Goal: Transaction & Acquisition: Purchase product/service

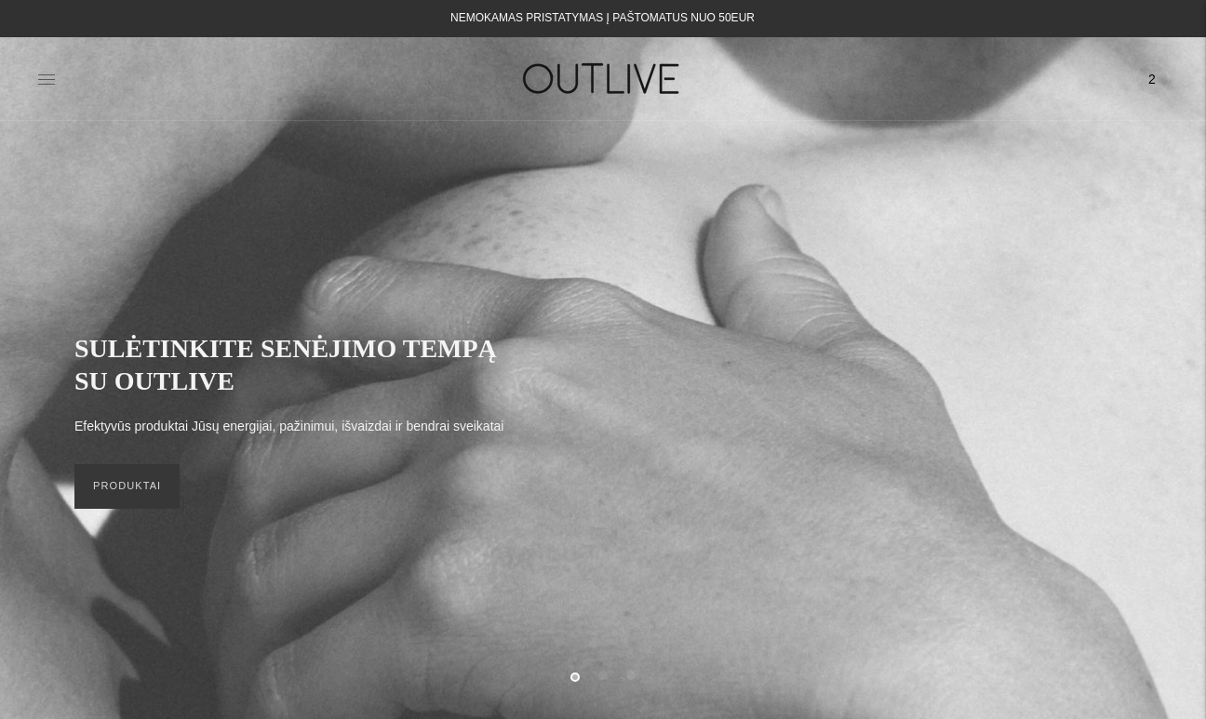
click at [37, 87] on icon at bounding box center [46, 79] width 19 height 19
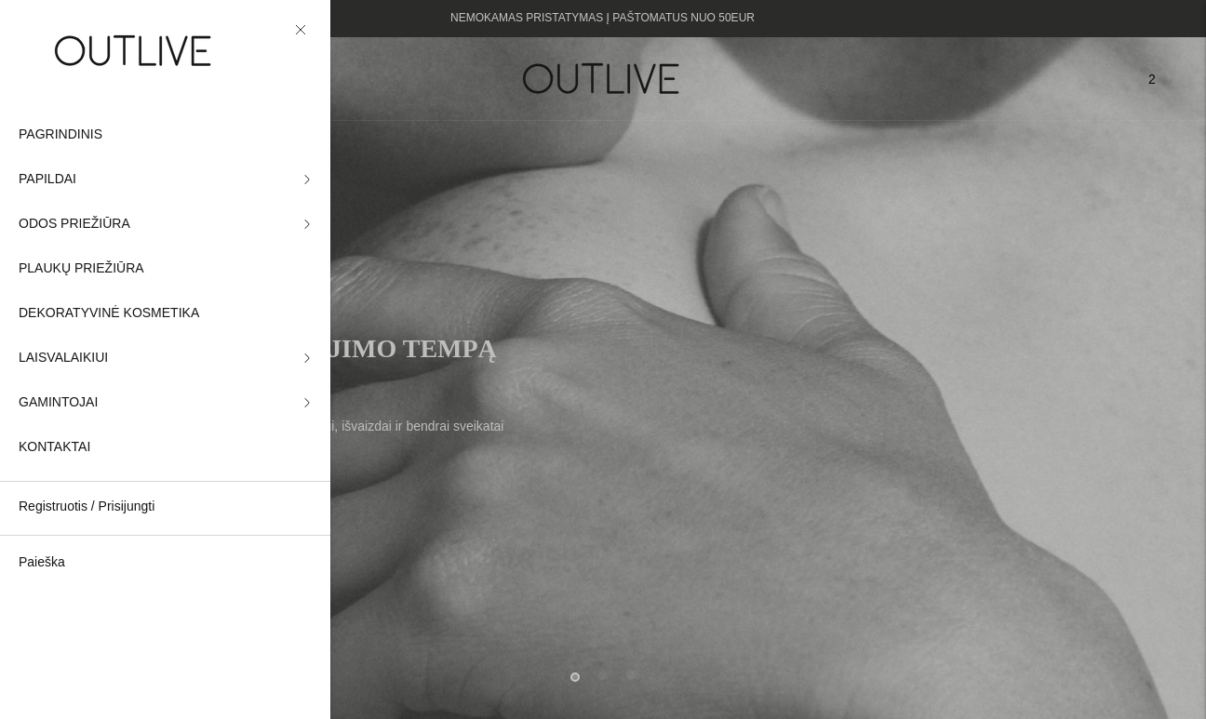
click at [298, 30] on icon at bounding box center [300, 29] width 11 height 11
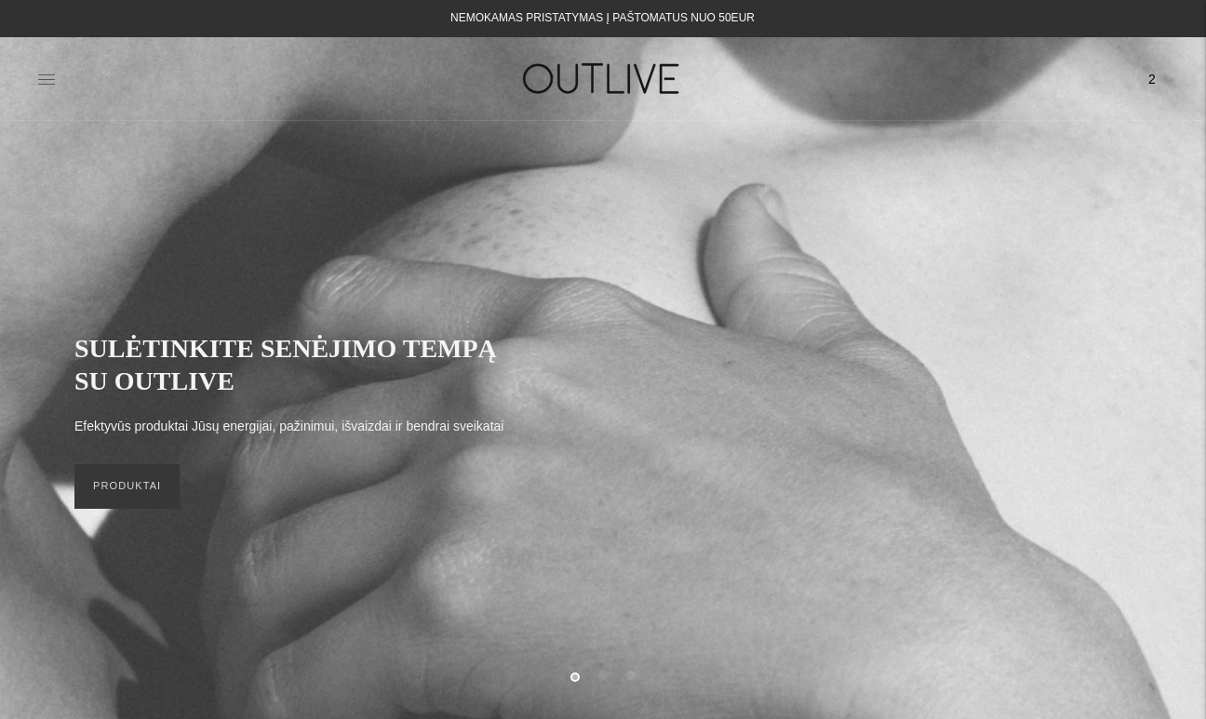
click at [50, 80] on icon at bounding box center [46, 79] width 19 height 19
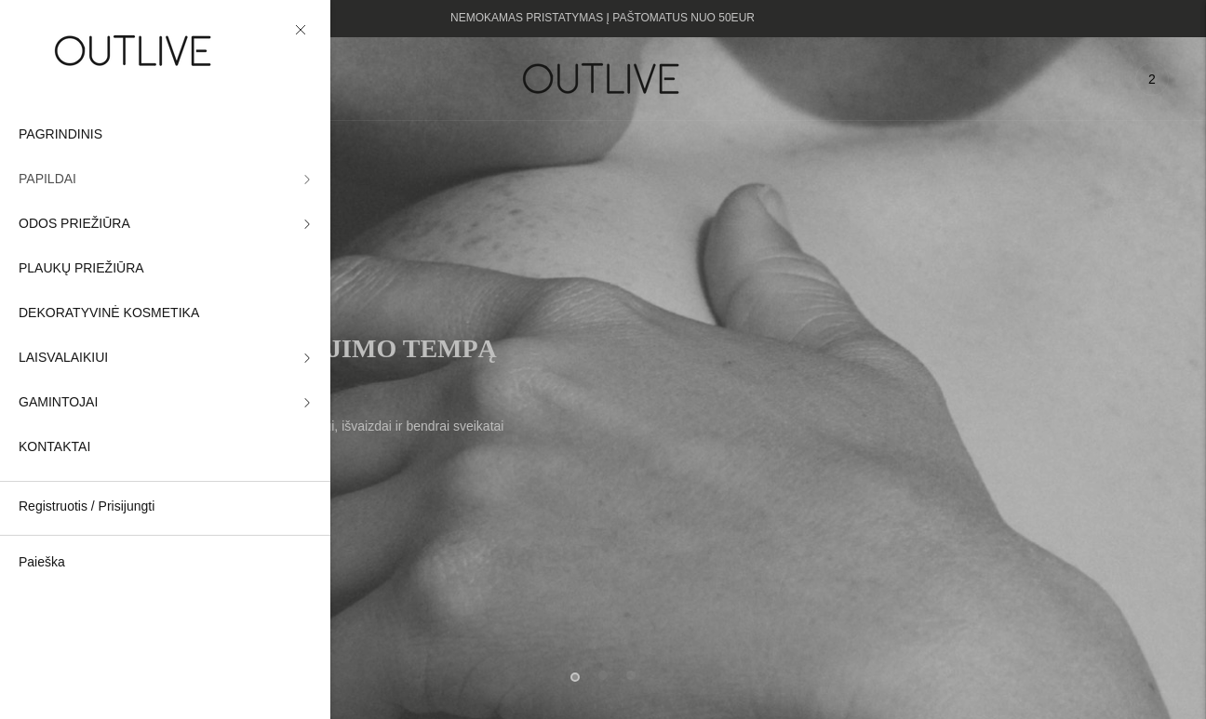
click at [71, 181] on span "PAPILDAI" at bounding box center [48, 179] width 58 height 22
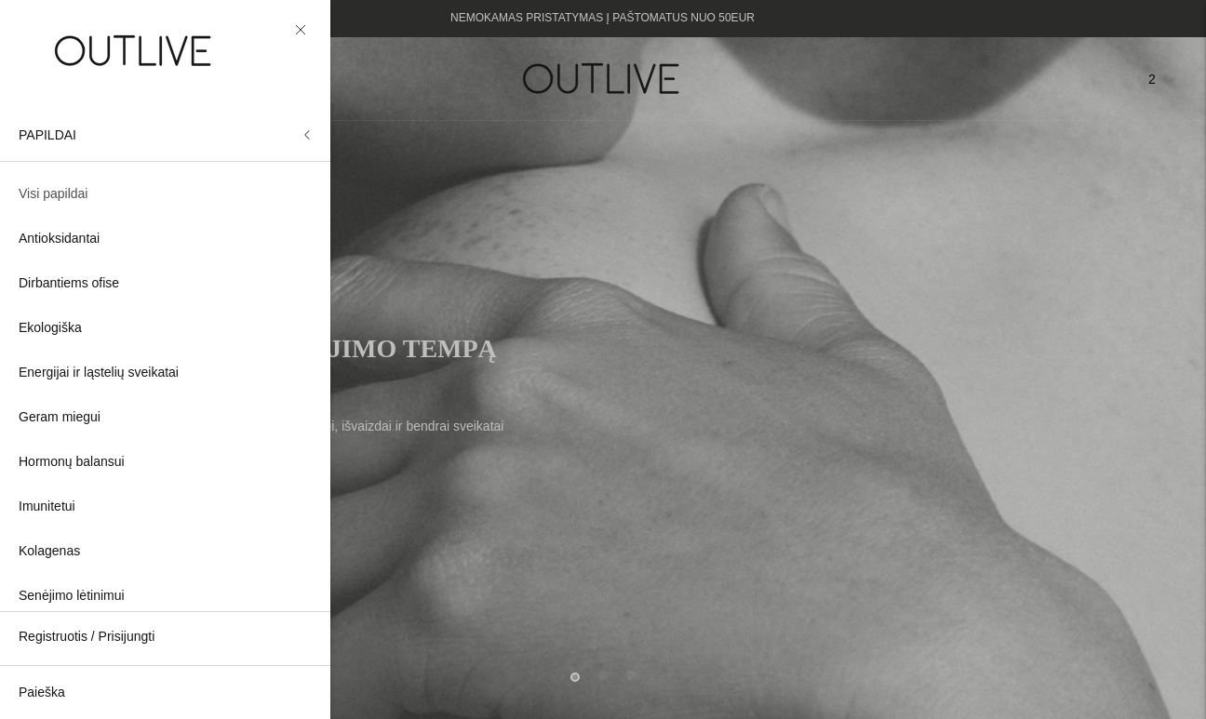
click at [71, 197] on span "Visi papildai" at bounding box center [53, 194] width 69 height 22
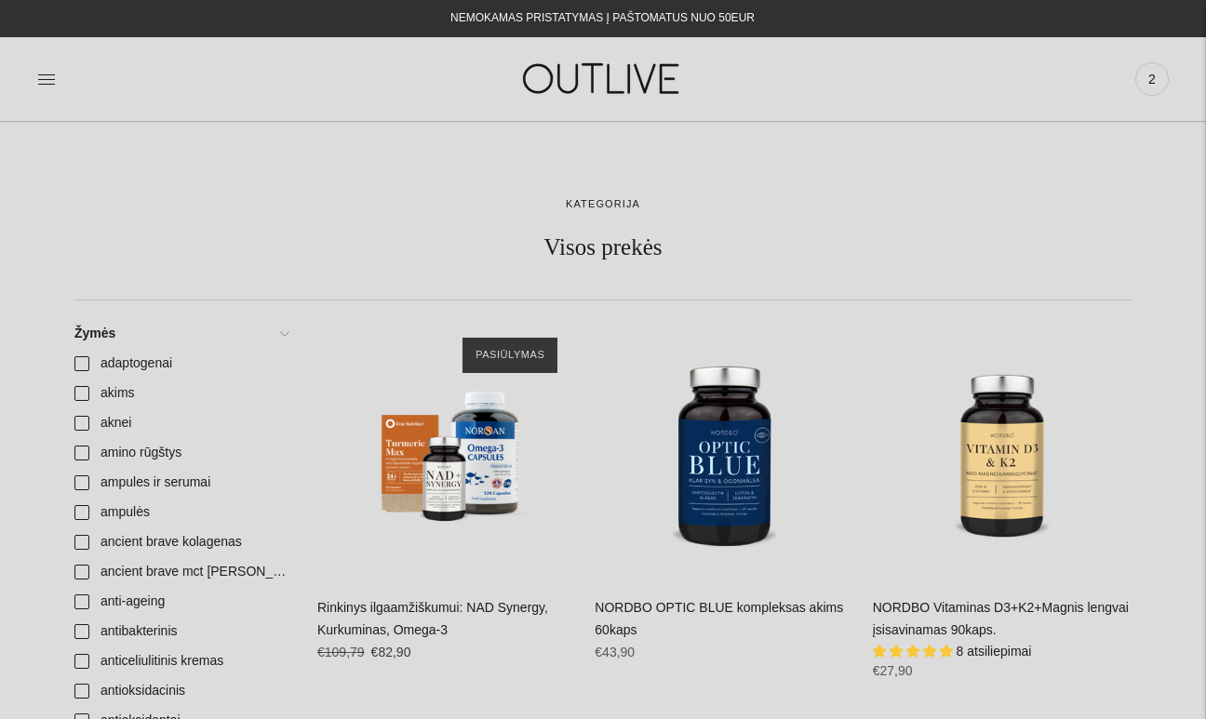
click at [56, 87] on div at bounding box center [225, 79] width 377 height 64
click at [38, 73] on icon at bounding box center [46, 79] width 19 height 19
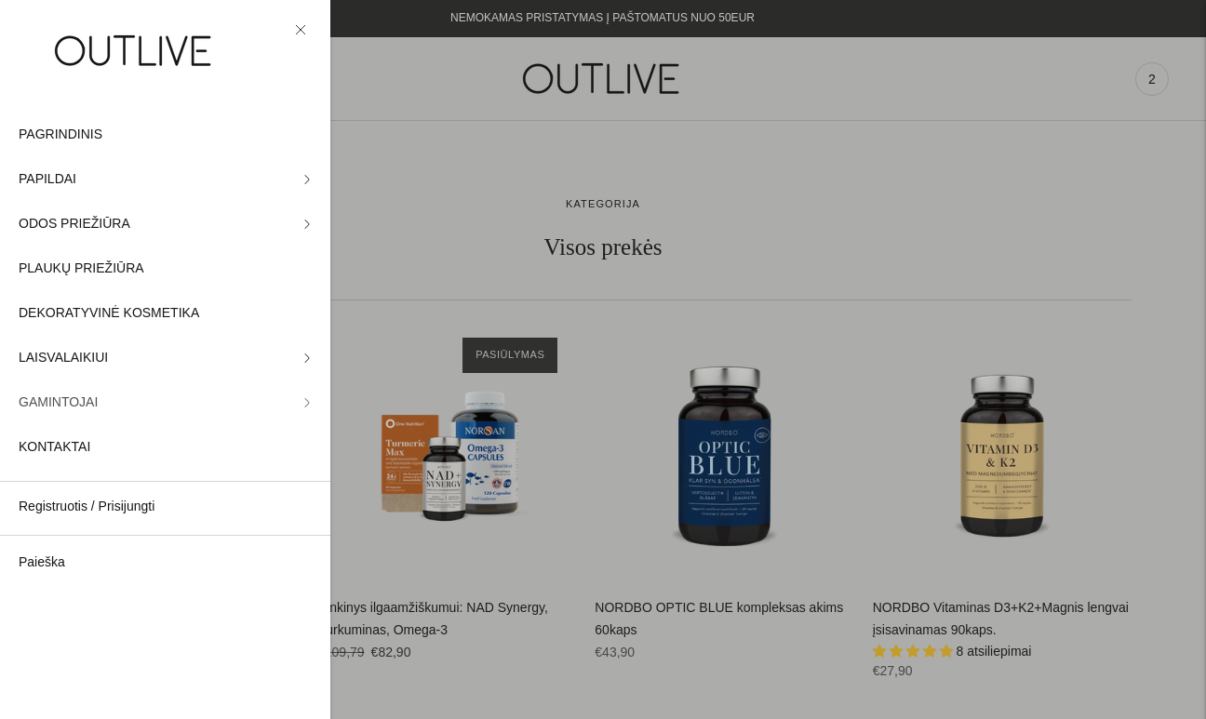
click at [135, 396] on link "GAMINTOJAI" at bounding box center [165, 402] width 330 height 45
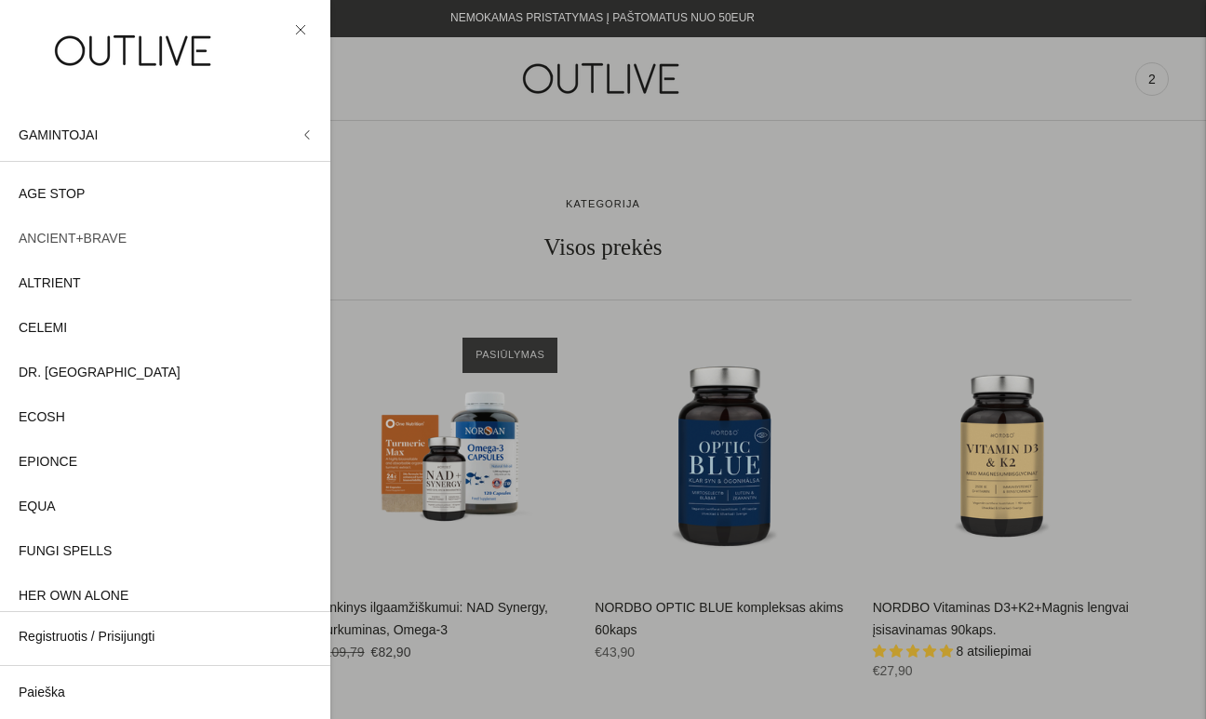
click at [86, 241] on span "ANCIENT+BRAVE" at bounding box center [73, 239] width 108 height 22
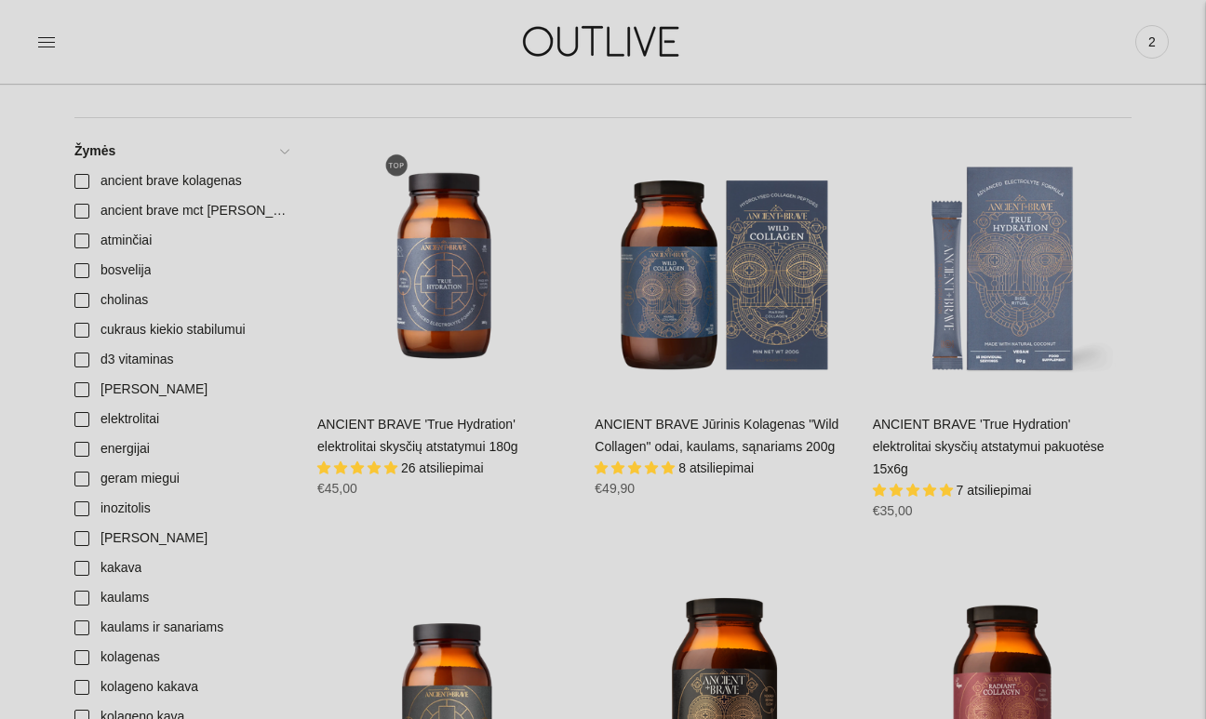
scroll to position [384, 0]
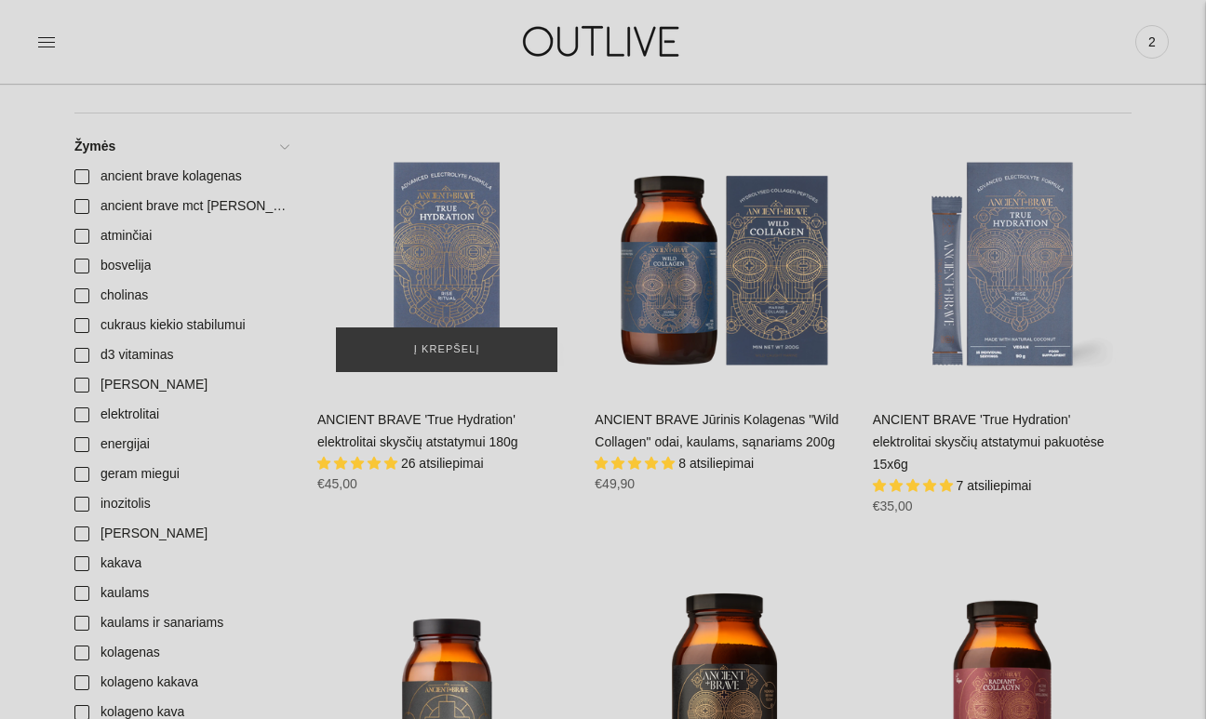
click at [450, 281] on div "ANCIENT BRAVE 'True Hydration' elektrolitai skysčių atstatymui 180g\a" at bounding box center [446, 261] width 259 height 259
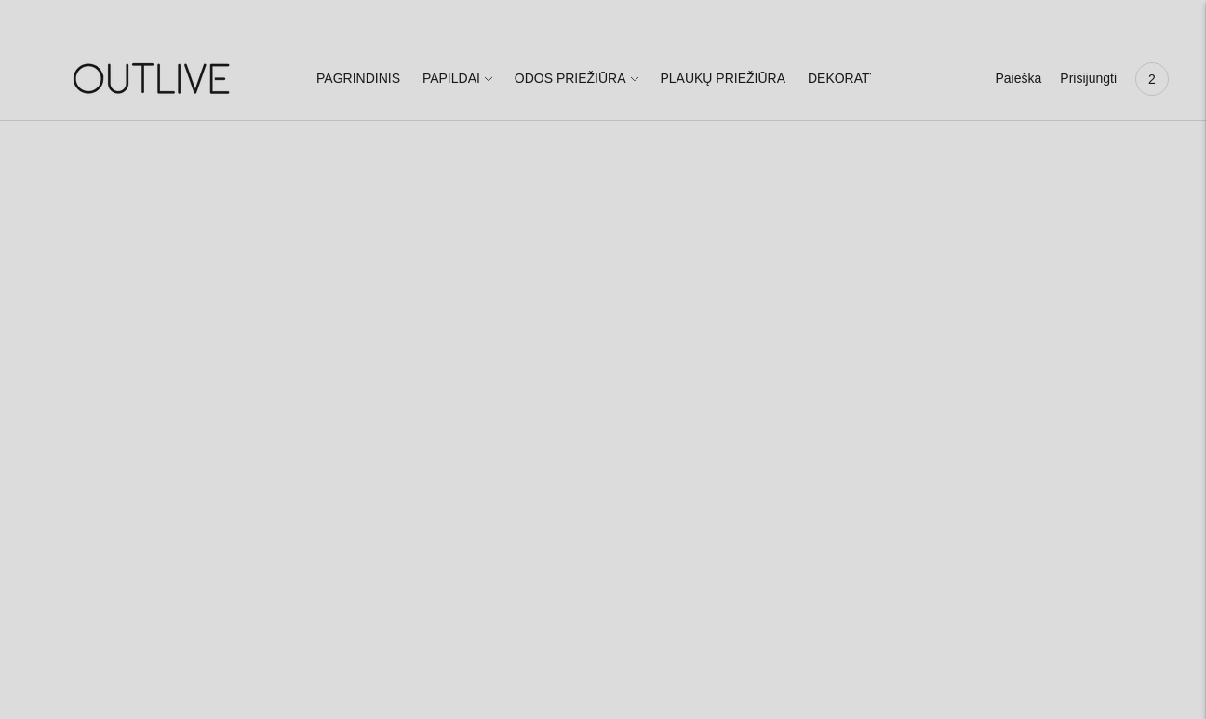
select select "**********"
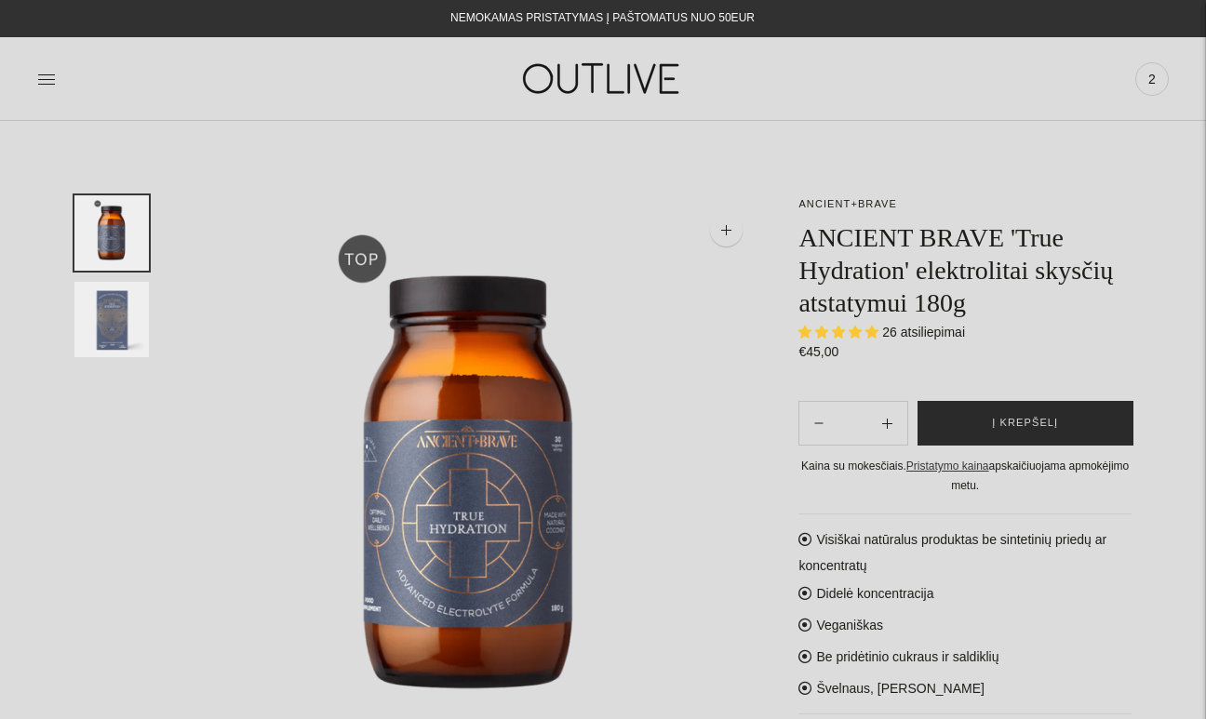
click at [1007, 430] on span "Į krepšelį" at bounding box center [1025, 423] width 66 height 19
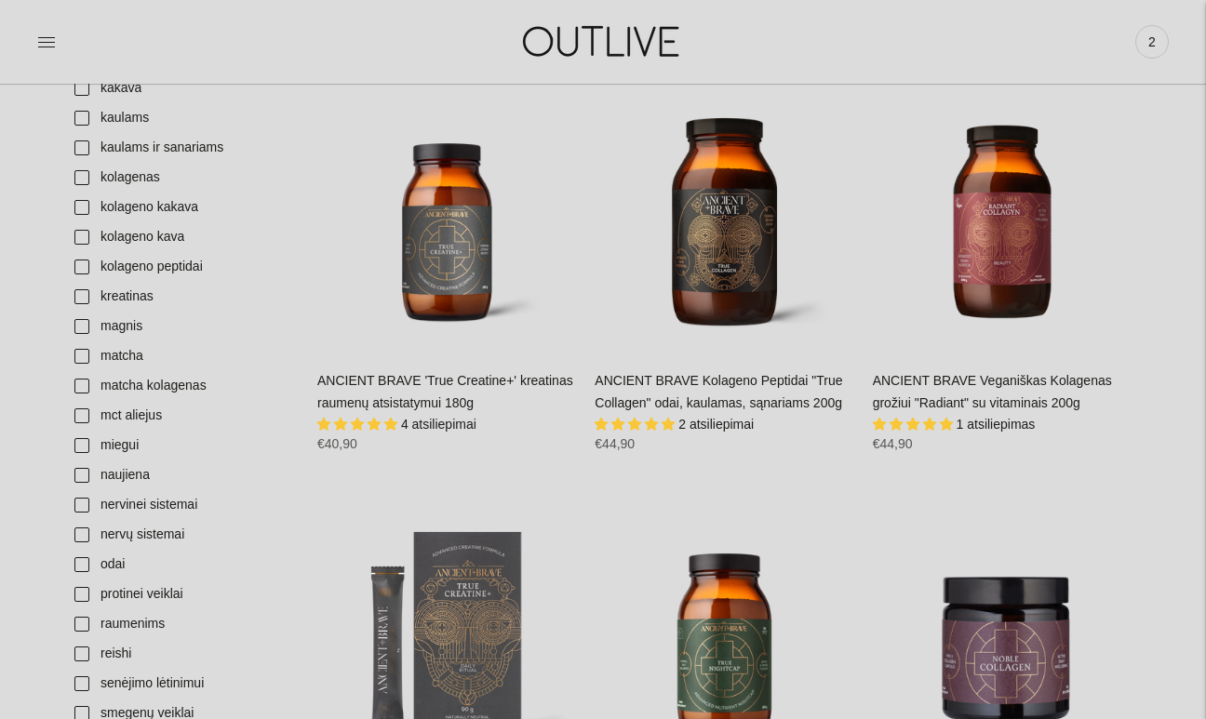
scroll to position [863, 0]
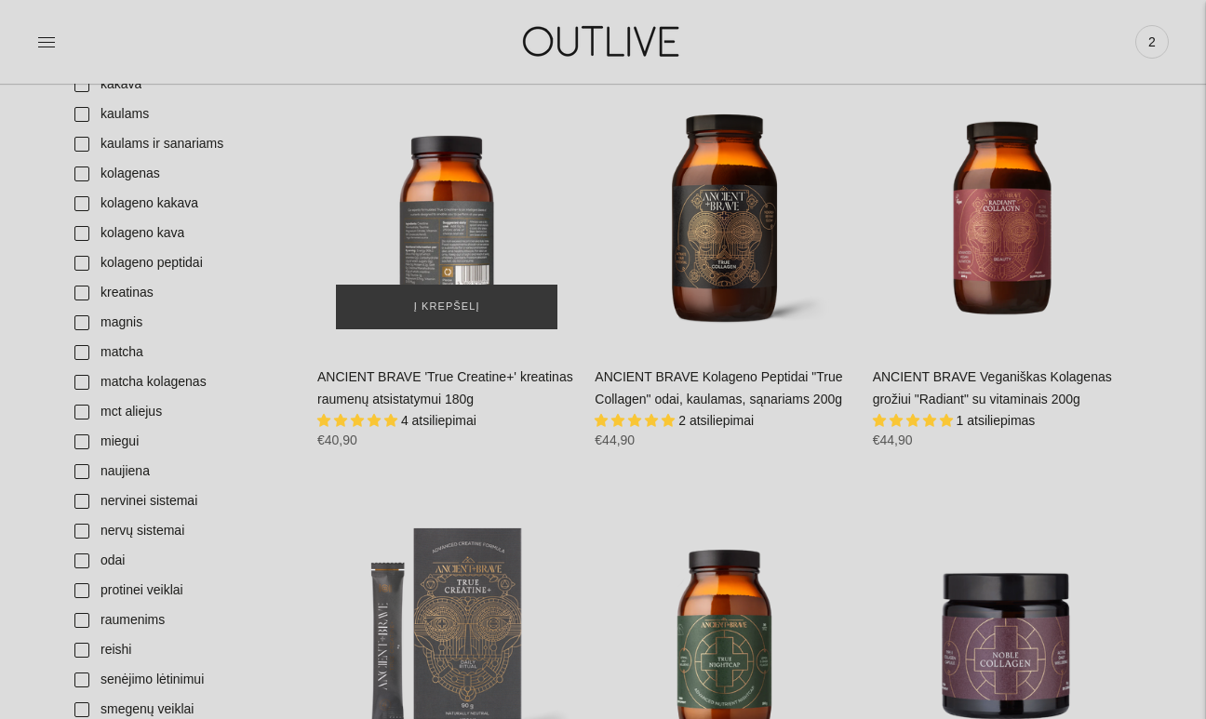
click at [460, 248] on div "ANCIENT BRAVE 'True Creatine+' kreatinas raumenų atsistatymui 180g\a" at bounding box center [446, 217] width 259 height 259
click at [440, 240] on div "ANCIENT BRAVE 'True Creatine+' kreatinas raumenų atsistatymui 180g\a" at bounding box center [446, 217] width 259 height 259
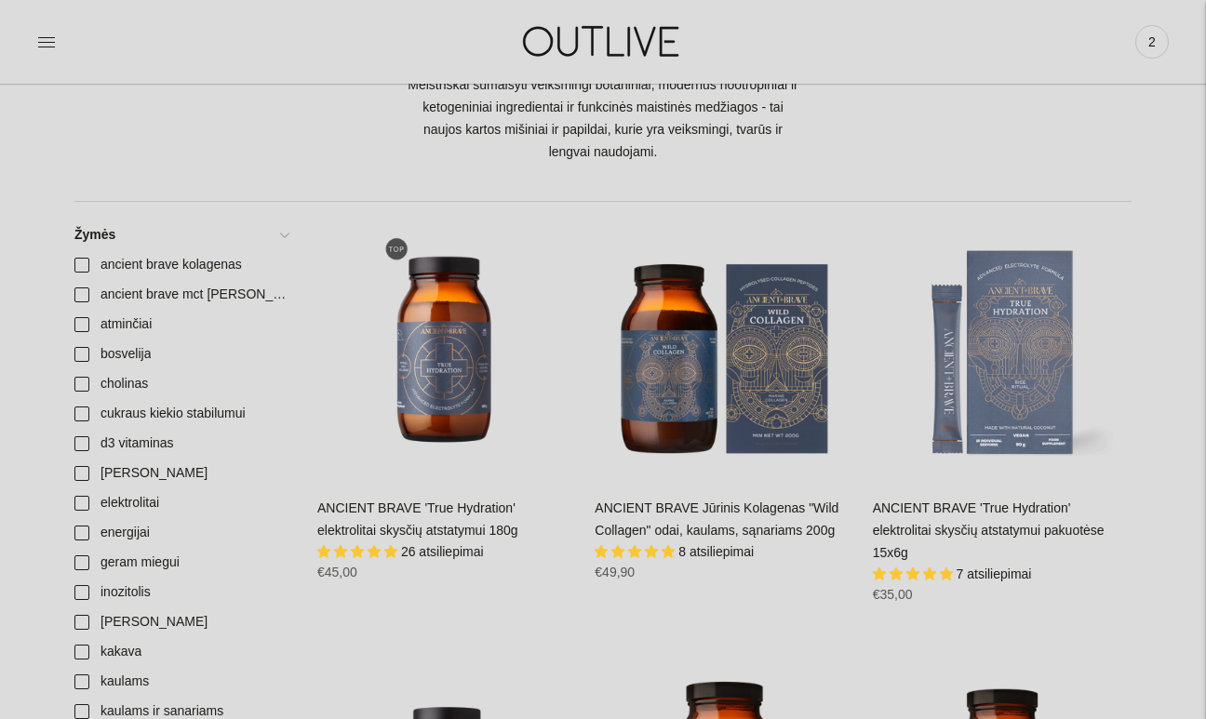
scroll to position [0, 0]
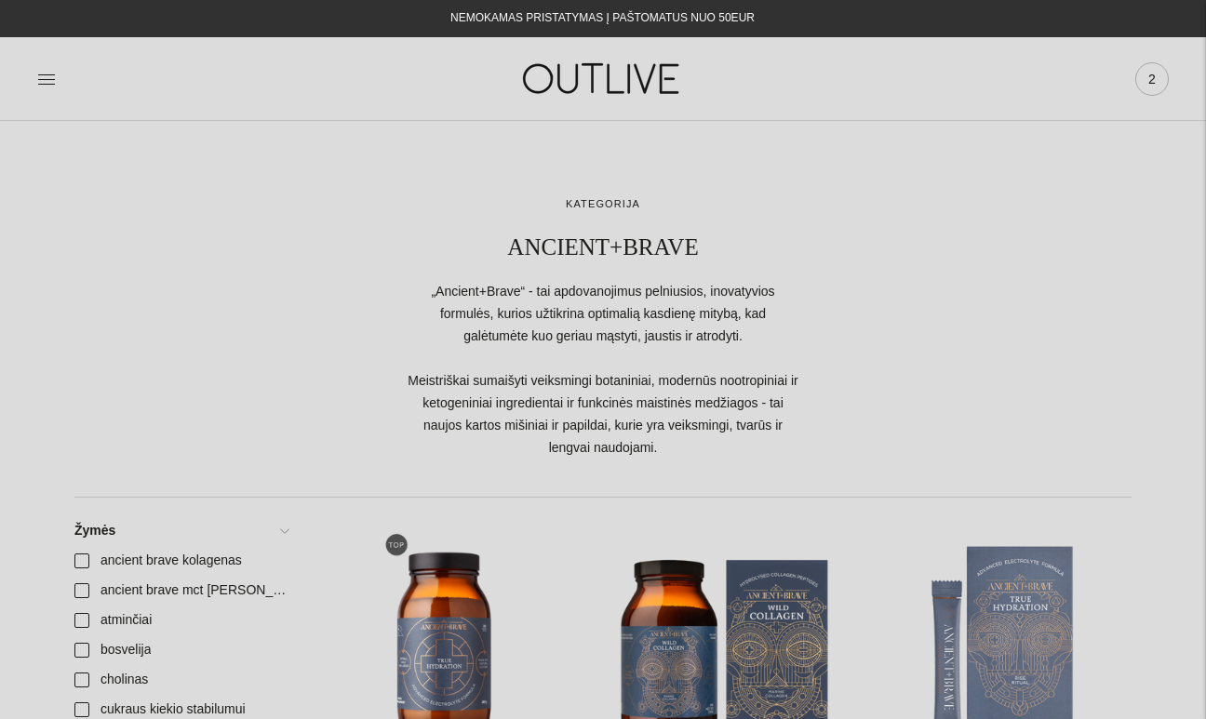
click at [1152, 82] on span "2" at bounding box center [1152, 79] width 26 height 26
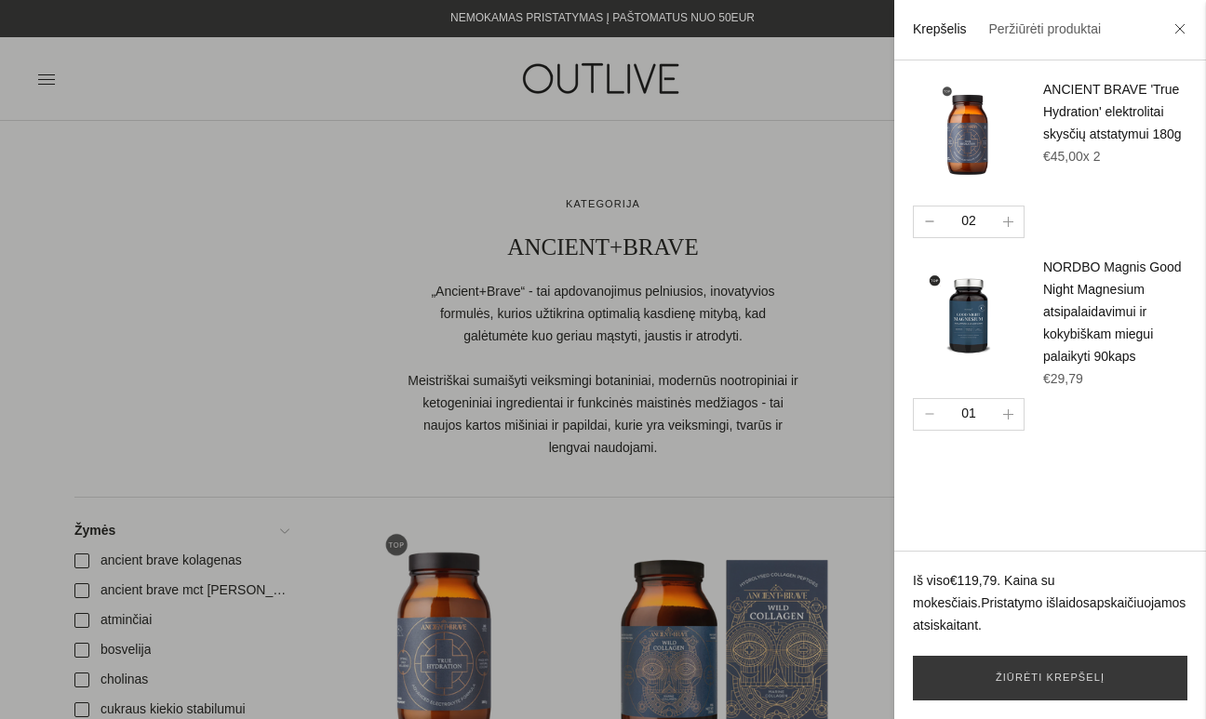
click at [932, 218] on button "button" at bounding box center [929, 222] width 31 height 31
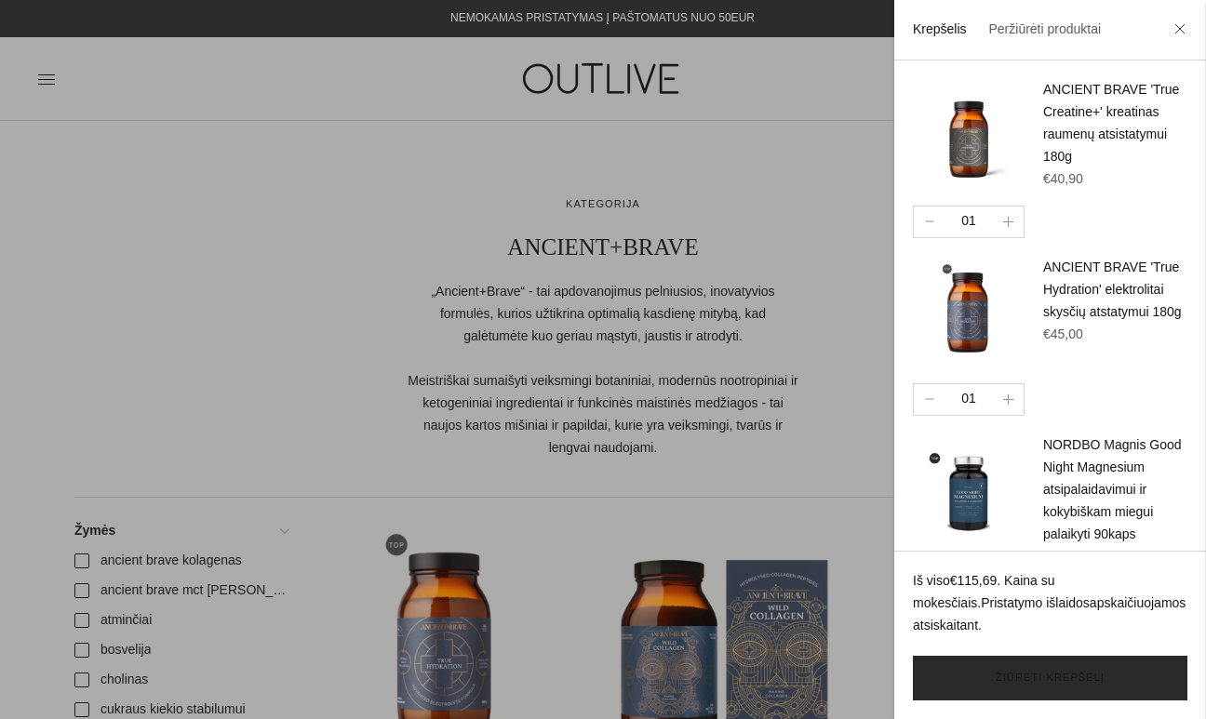
click at [1052, 672] on link "Žiūrėti krepšelį" at bounding box center [1050, 678] width 274 height 45
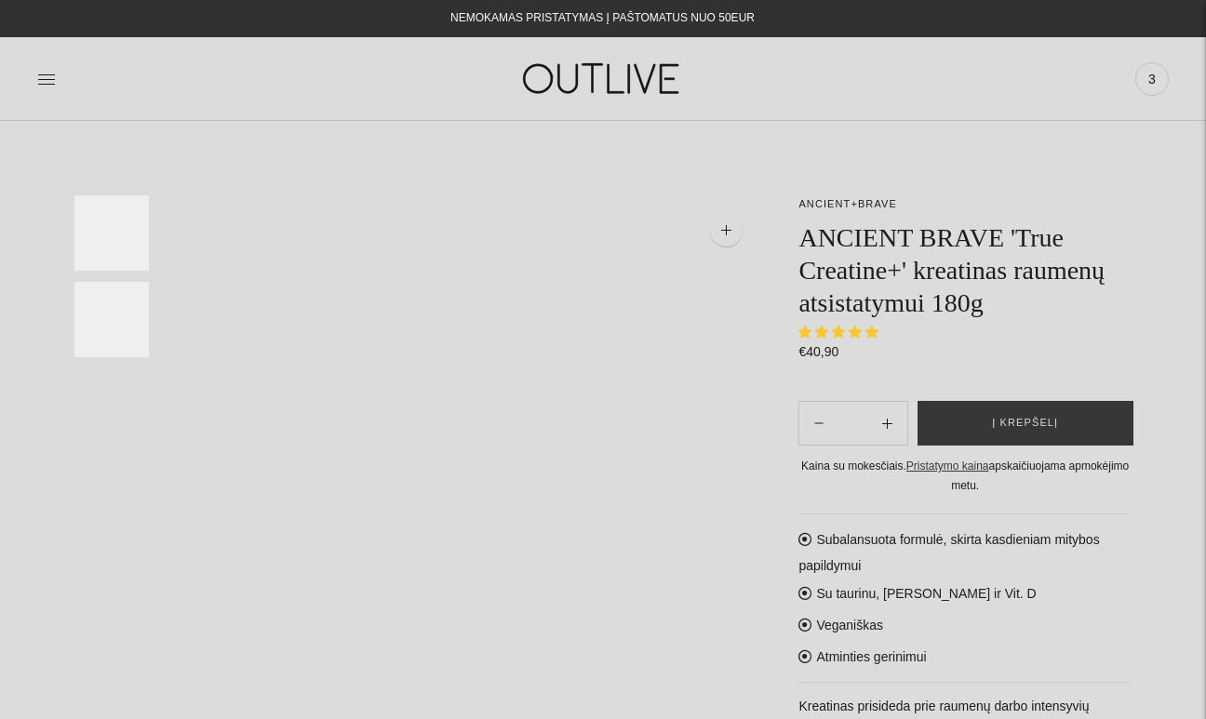
select select "**********"
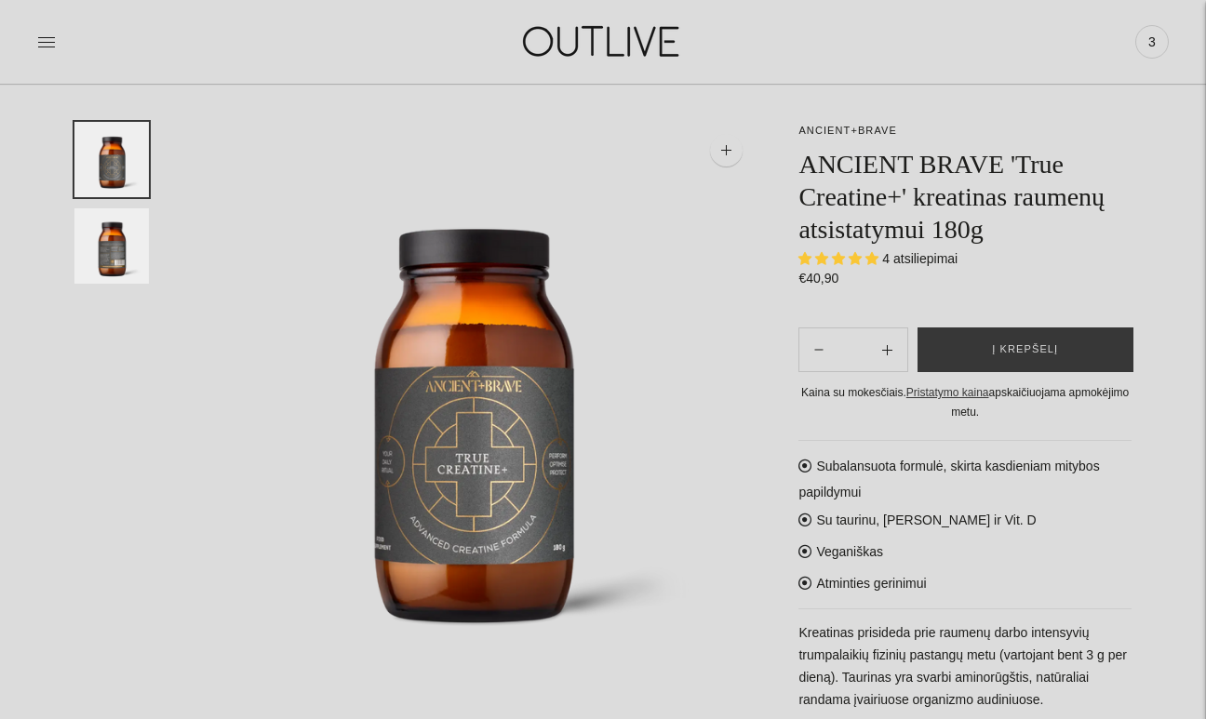
scroll to position [84, 0]
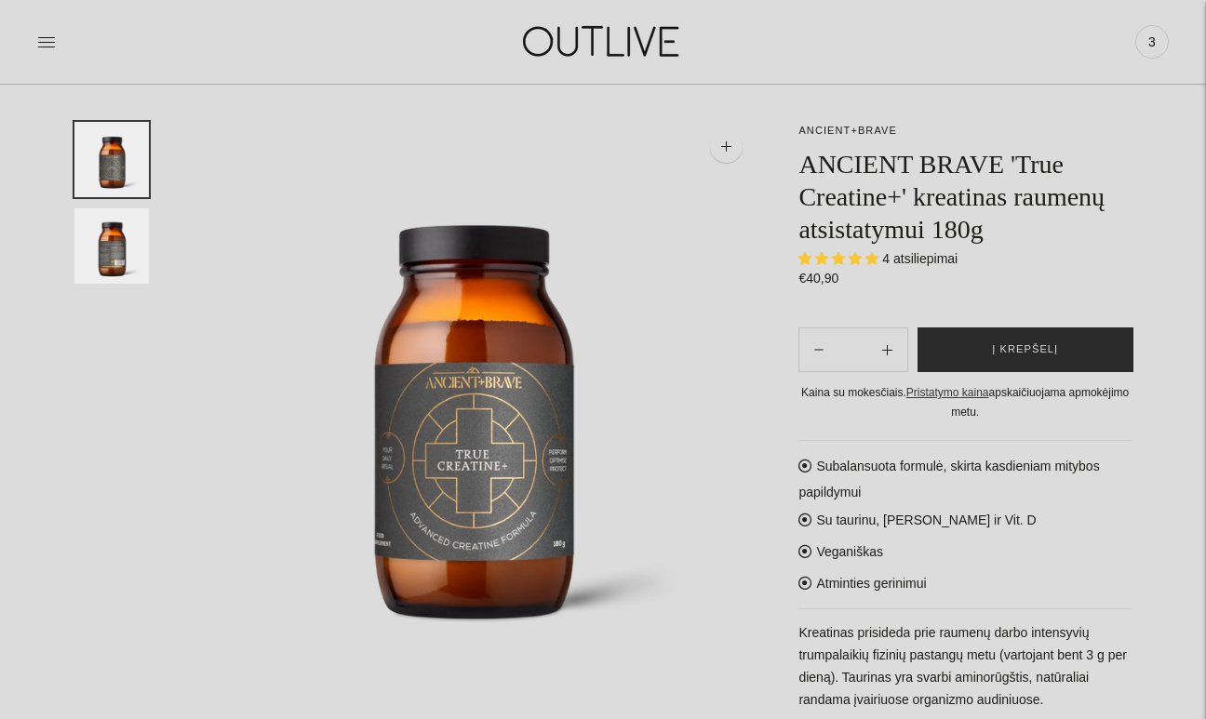
click at [1021, 355] on span "Į krepšelį" at bounding box center [1025, 349] width 66 height 19
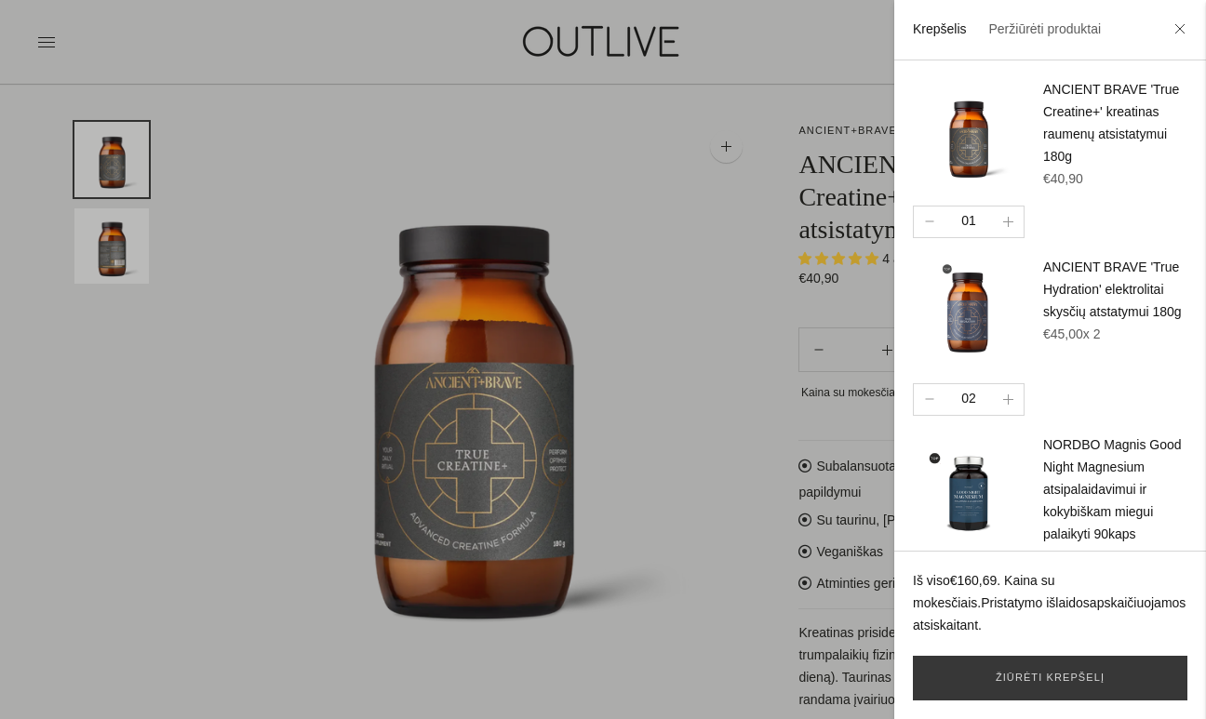
click at [632, 512] on div at bounding box center [603, 359] width 1206 height 719
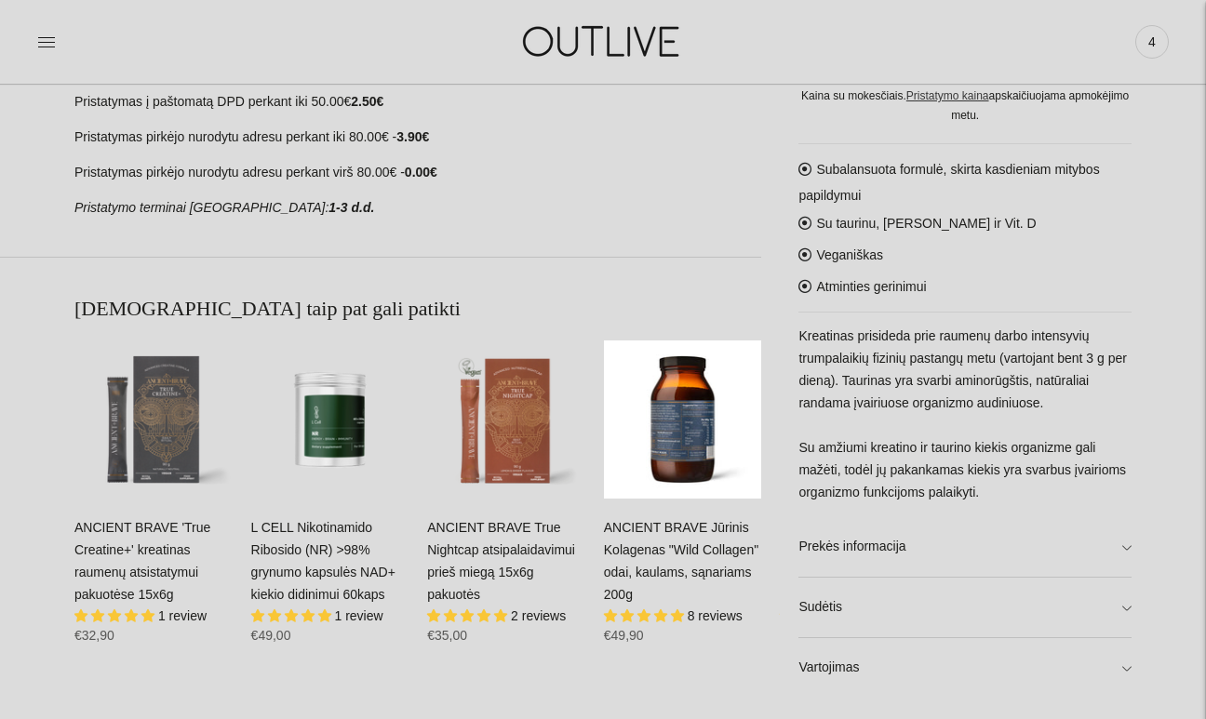
scroll to position [847, 0]
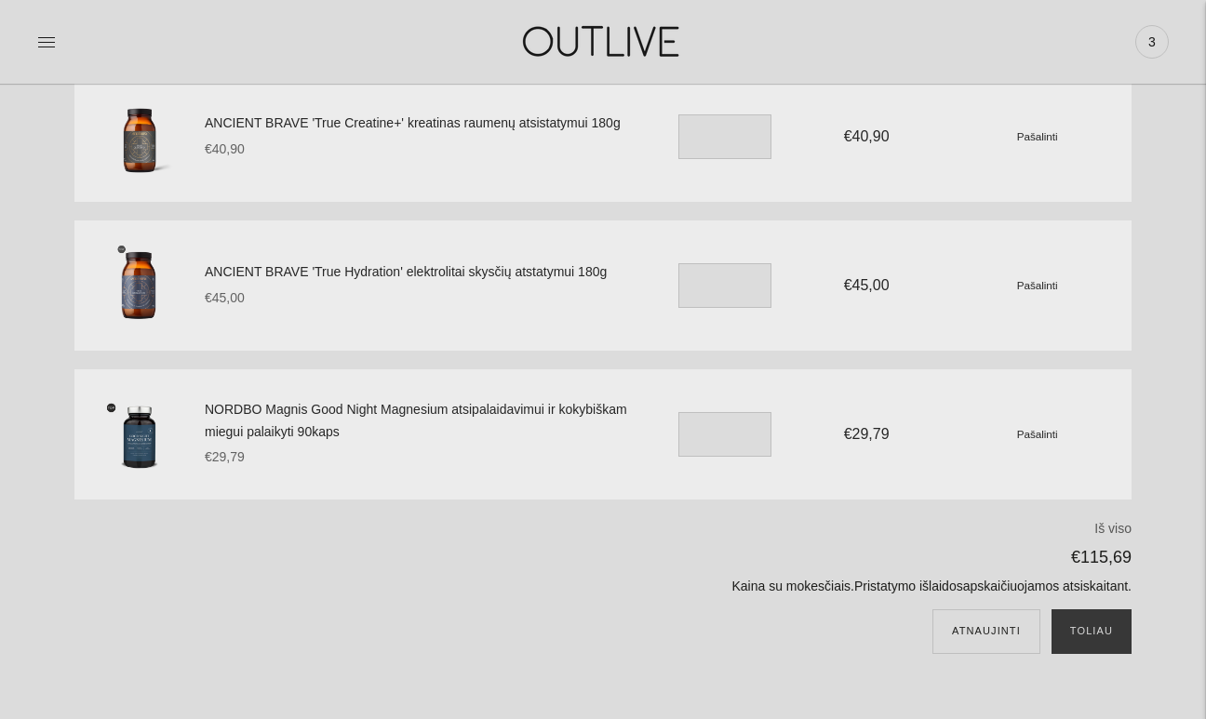
scroll to position [176, 0]
click at [130, 433] on img at bounding box center [139, 431] width 93 height 93
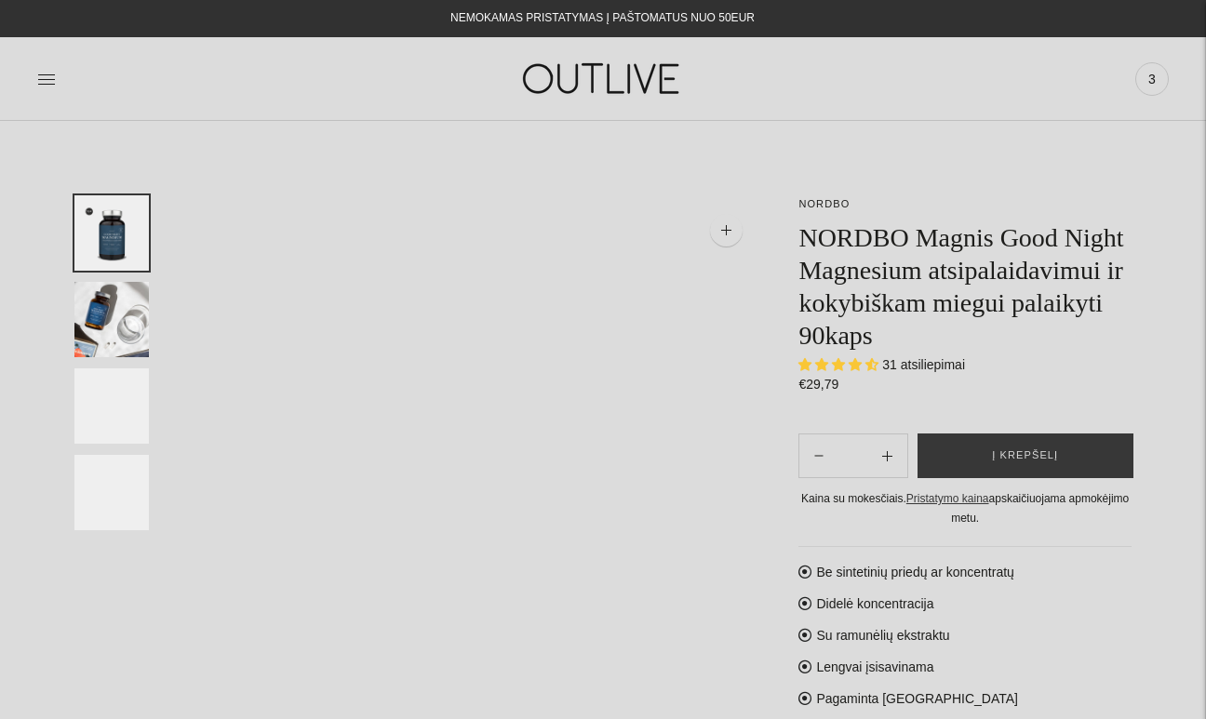
select select "**********"
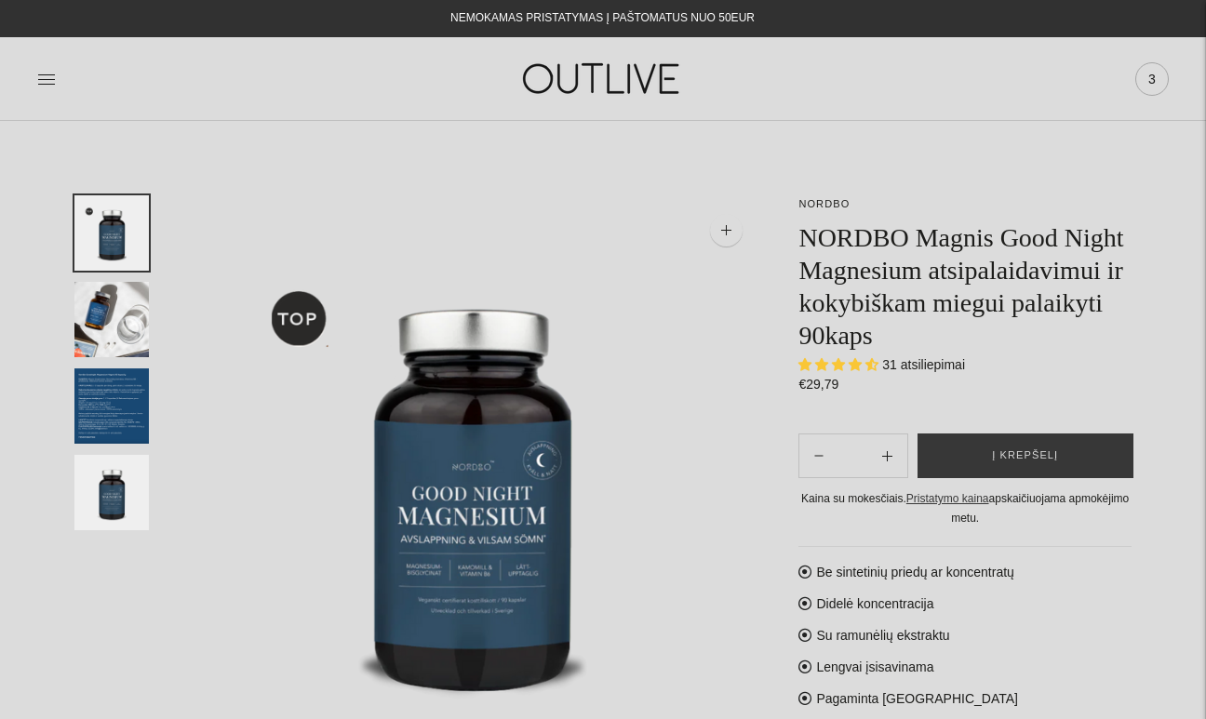
click at [1154, 75] on span "3" at bounding box center [1152, 79] width 26 height 26
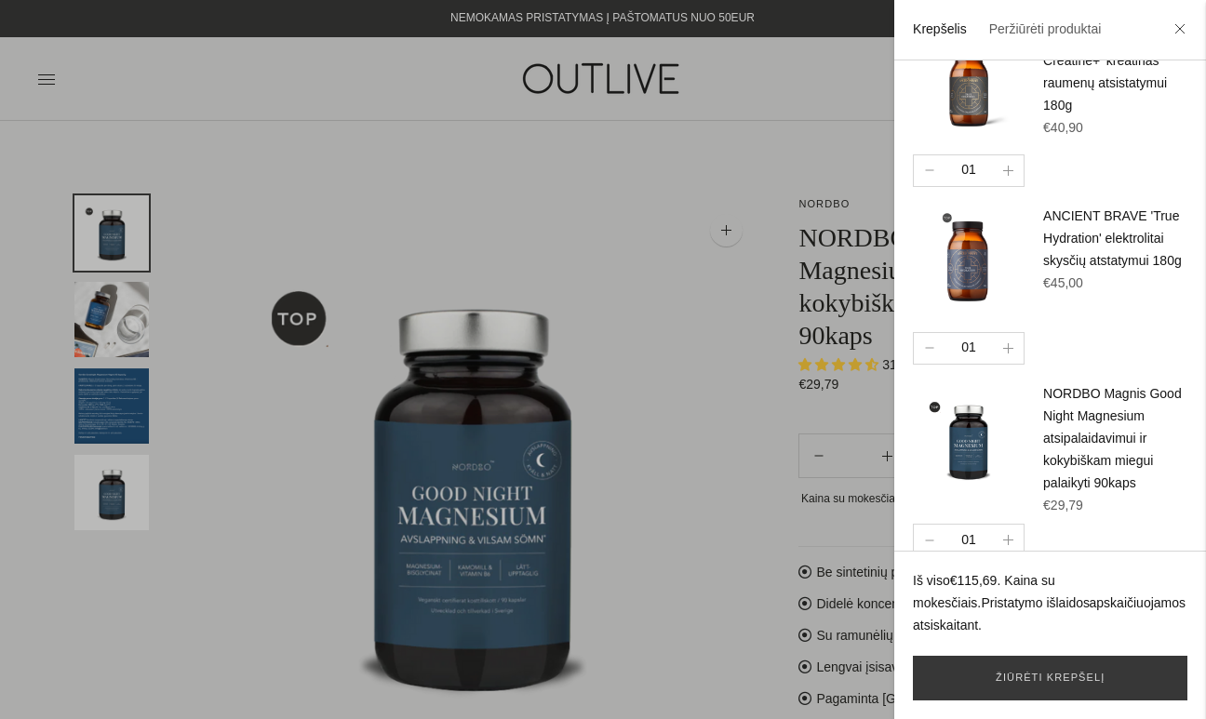
scroll to position [73, 0]
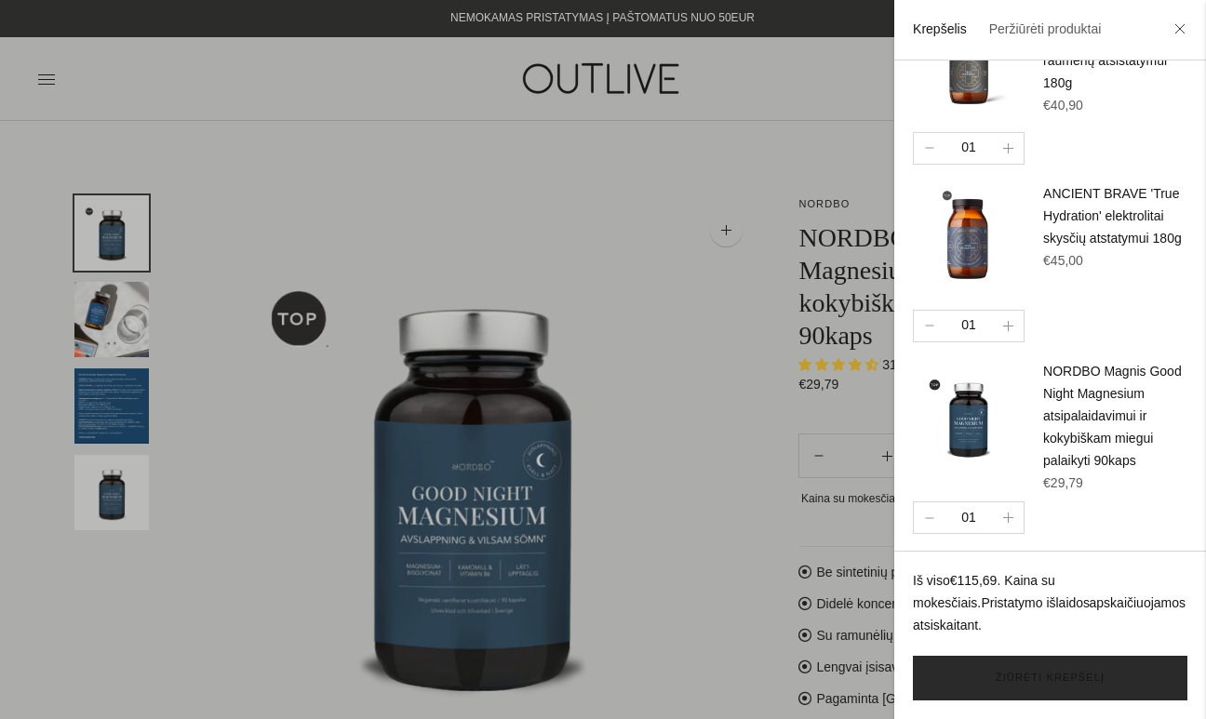
click at [1029, 670] on link "Žiūrėti krepšelį" at bounding box center [1050, 678] width 274 height 45
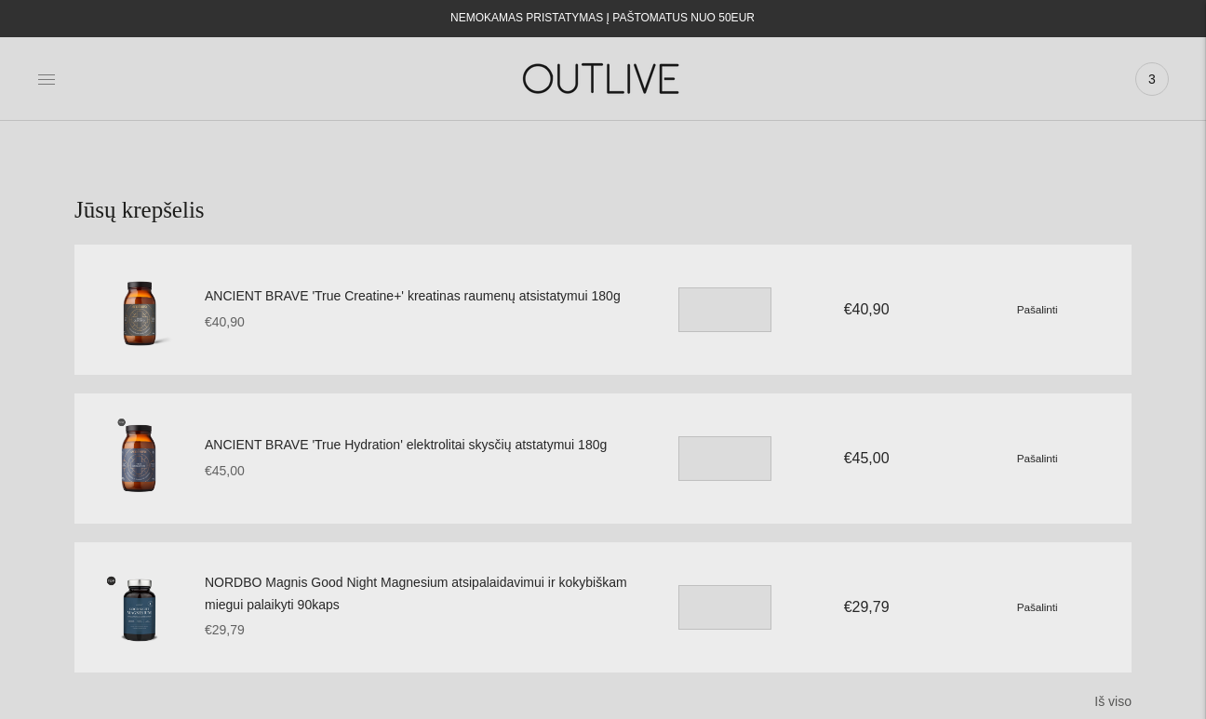
click at [43, 87] on icon at bounding box center [46, 79] width 19 height 19
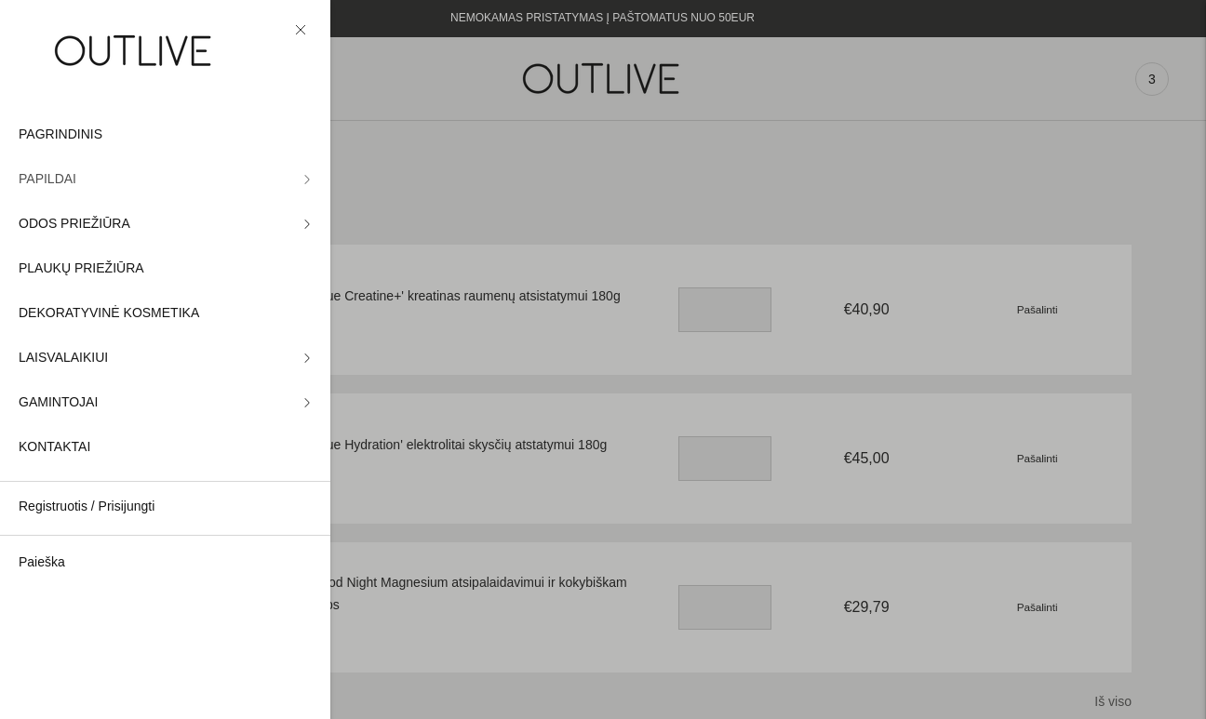
click at [75, 168] on link "PAPILDAI" at bounding box center [165, 179] width 330 height 45
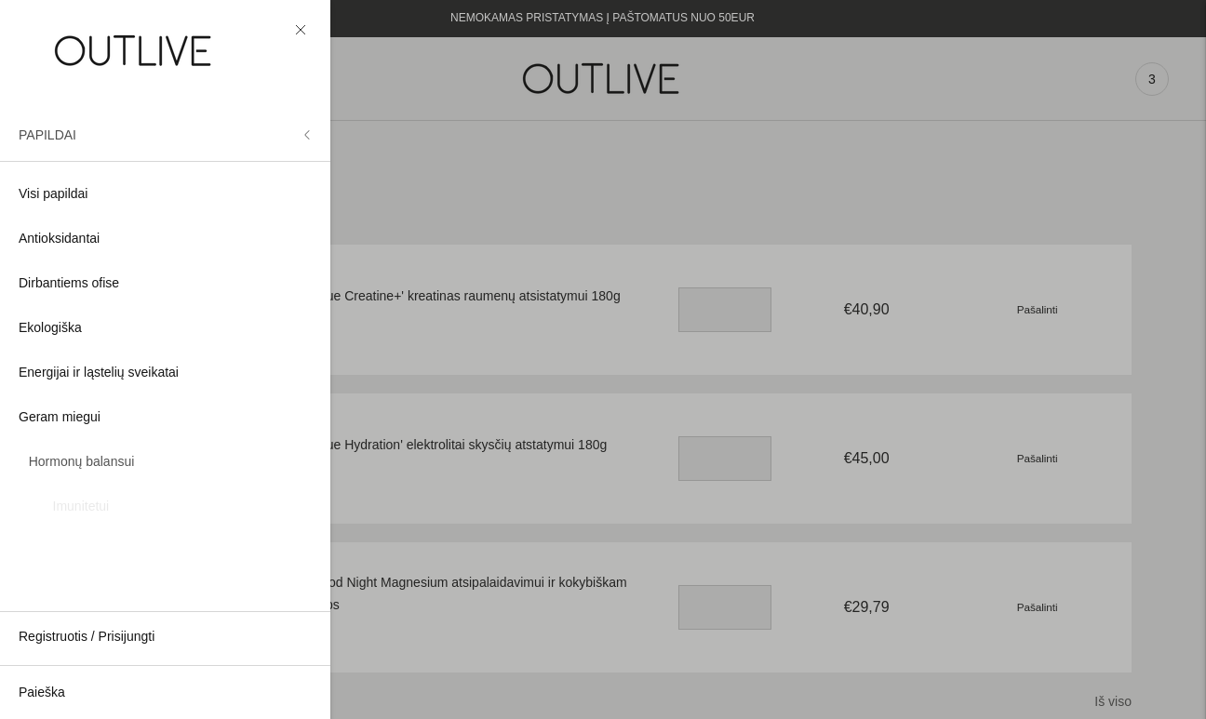
click at [115, 140] on button "PAPILDAI" at bounding box center [165, 135] width 330 height 45
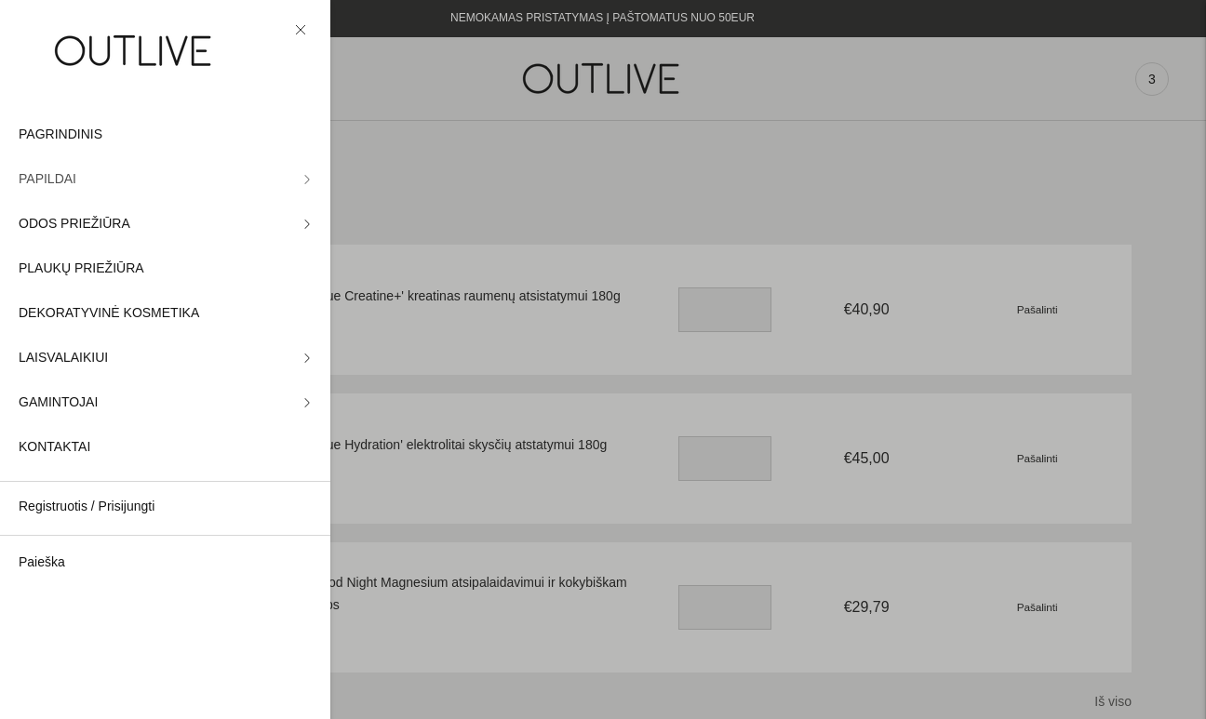
click at [84, 186] on link "PAPILDAI" at bounding box center [165, 179] width 330 height 45
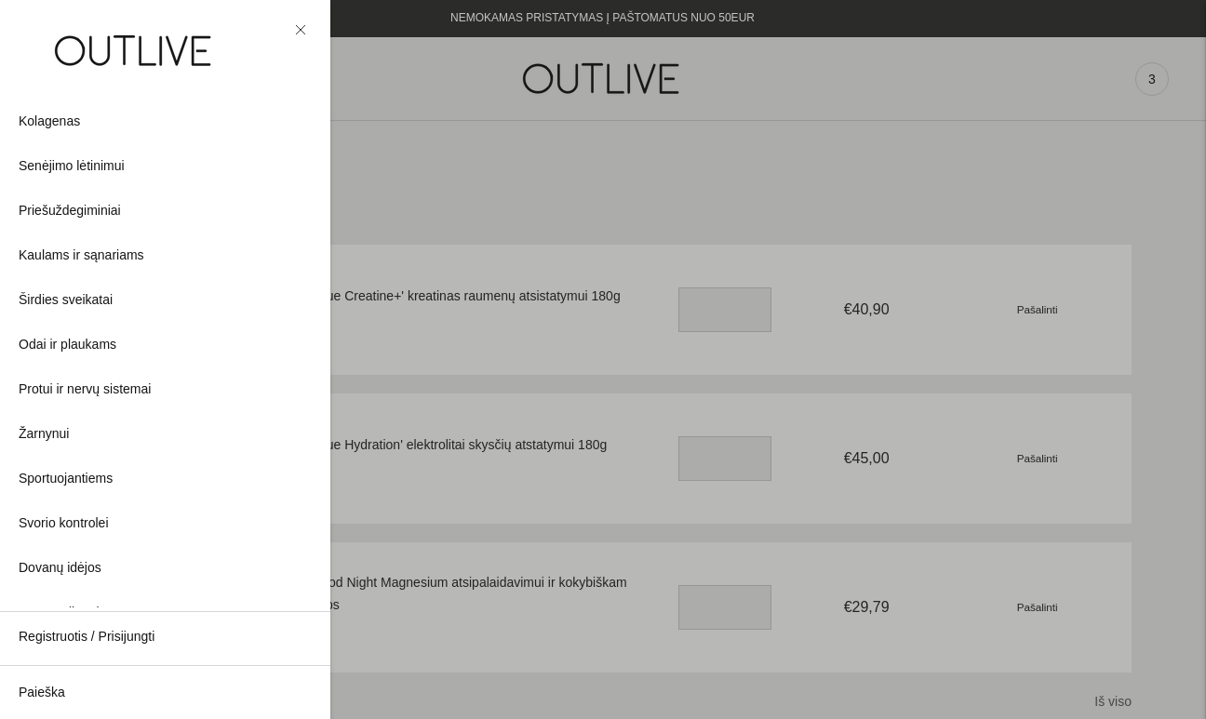
scroll to position [465, 0]
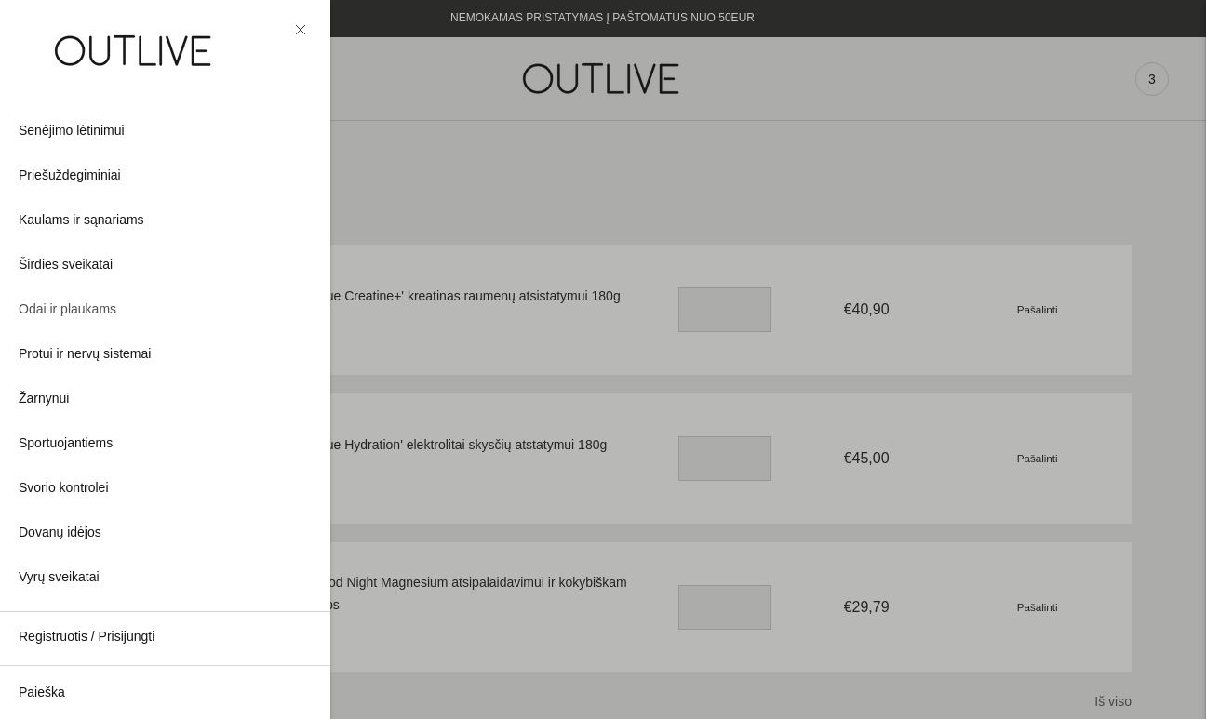
click at [103, 308] on span "Odai ir plaukams" at bounding box center [68, 310] width 98 height 22
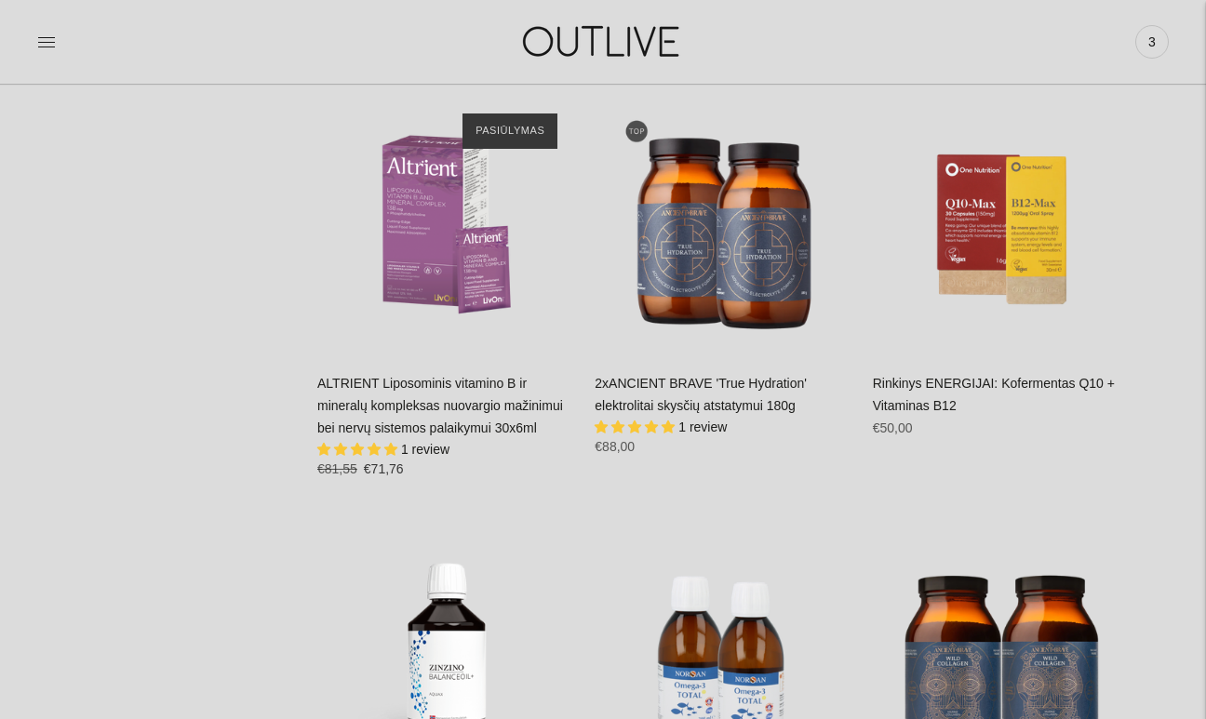
scroll to position [5957, 0]
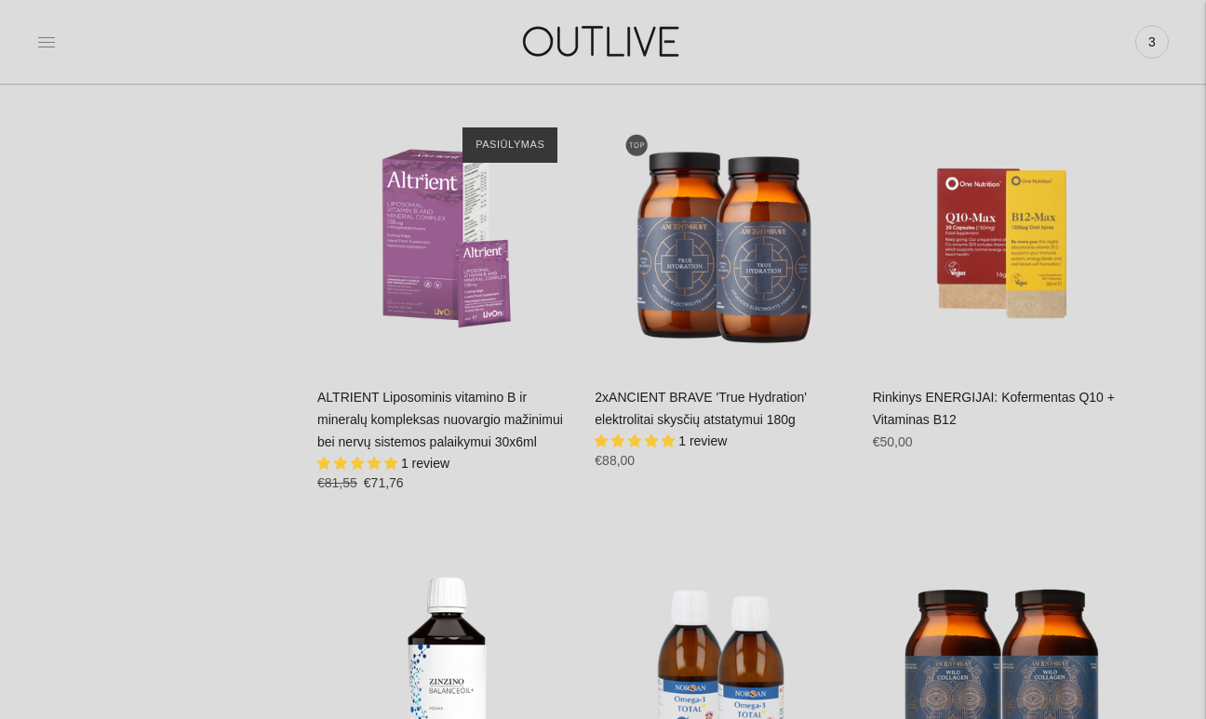
click at [44, 36] on icon at bounding box center [46, 42] width 19 height 19
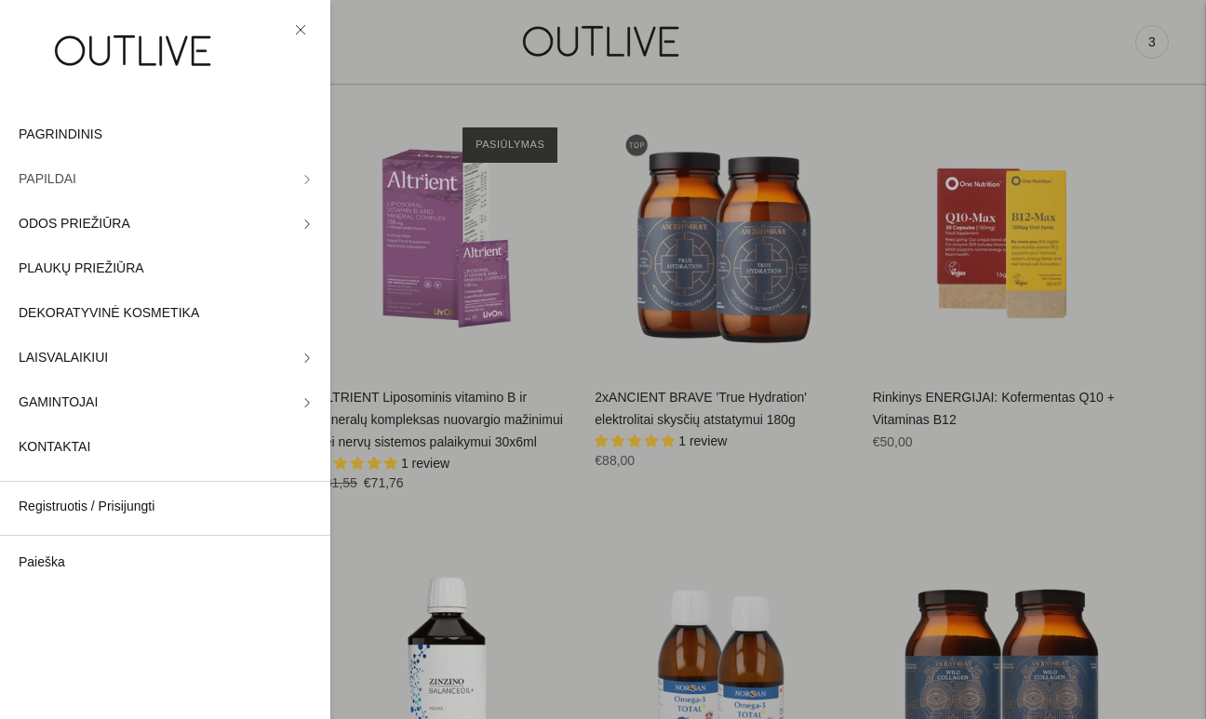
click at [300, 183] on link "PAPILDAI" at bounding box center [165, 179] width 330 height 45
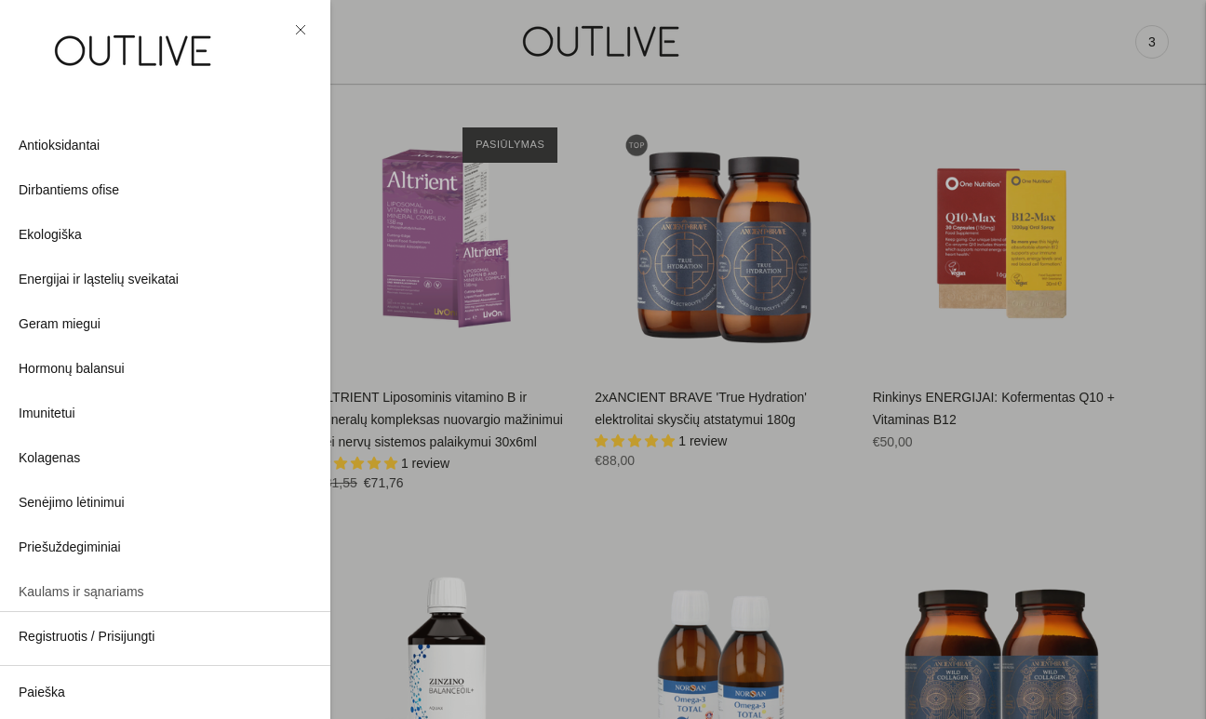
scroll to position [80, 0]
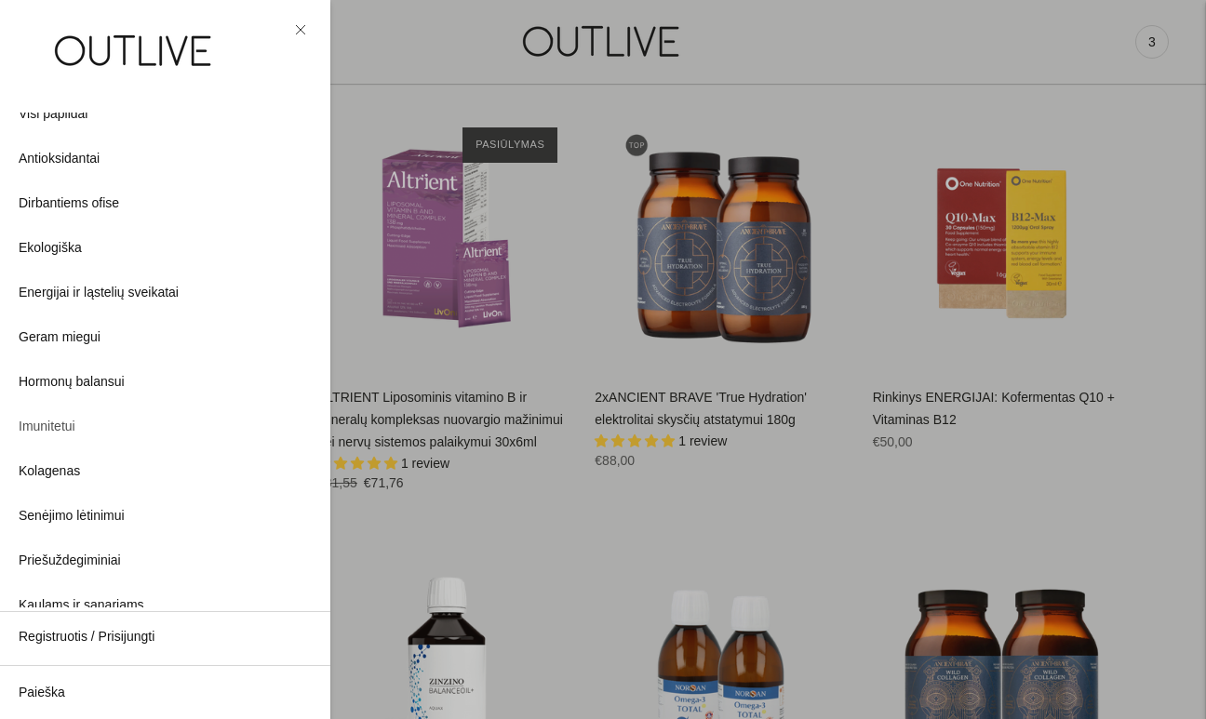
click at [73, 431] on span "Imunitetui" at bounding box center [47, 427] width 57 height 22
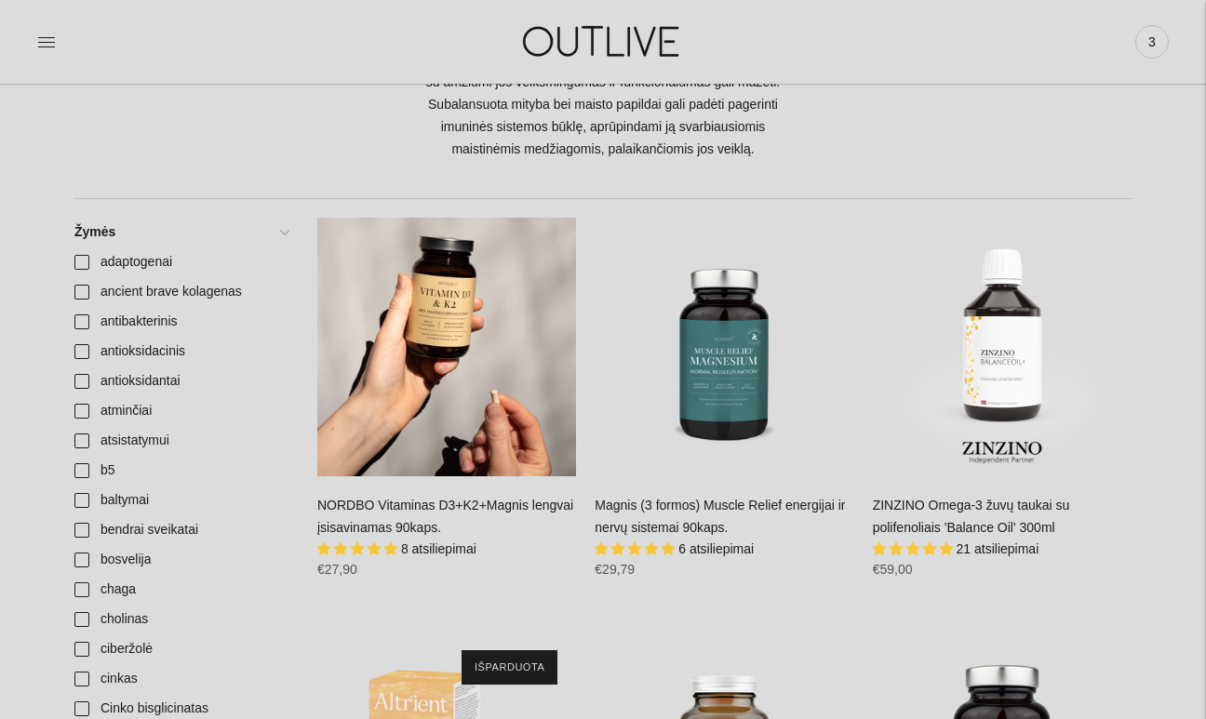
scroll to position [331, 0]
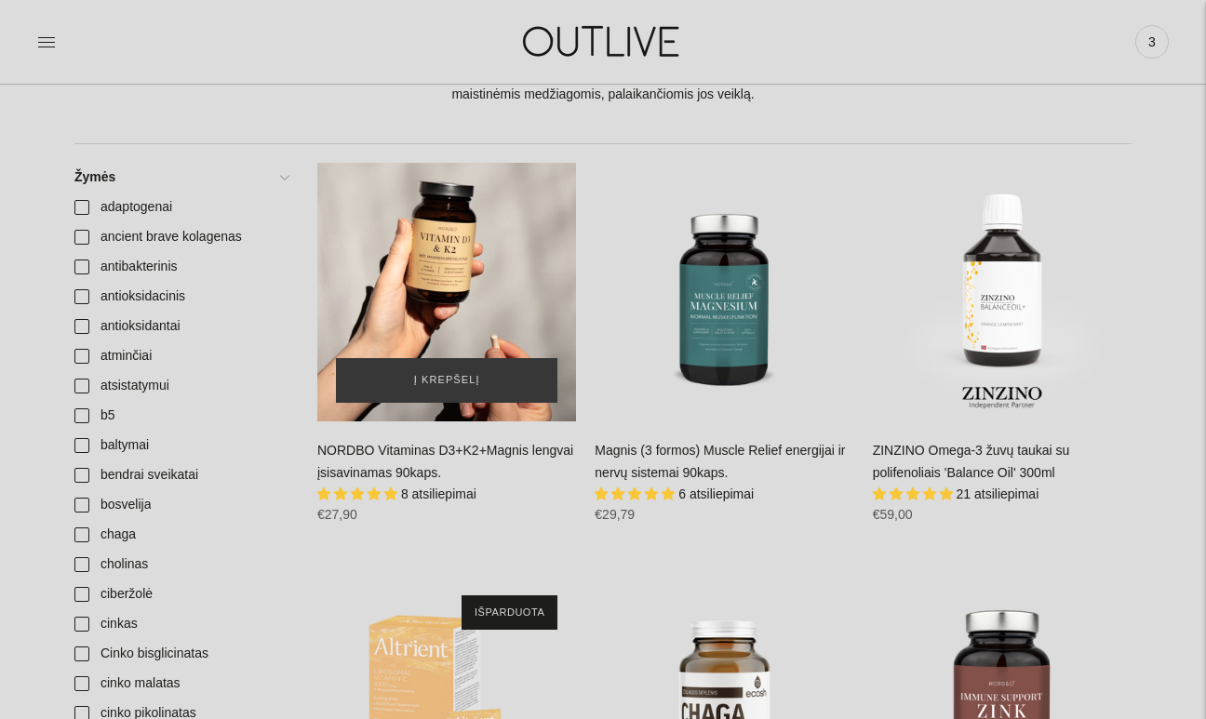
click at [451, 334] on div "NORDBO Vitaminas D3+K2+Magnis lengvai įsisavinamas 90kaps.\a" at bounding box center [446, 292] width 259 height 259
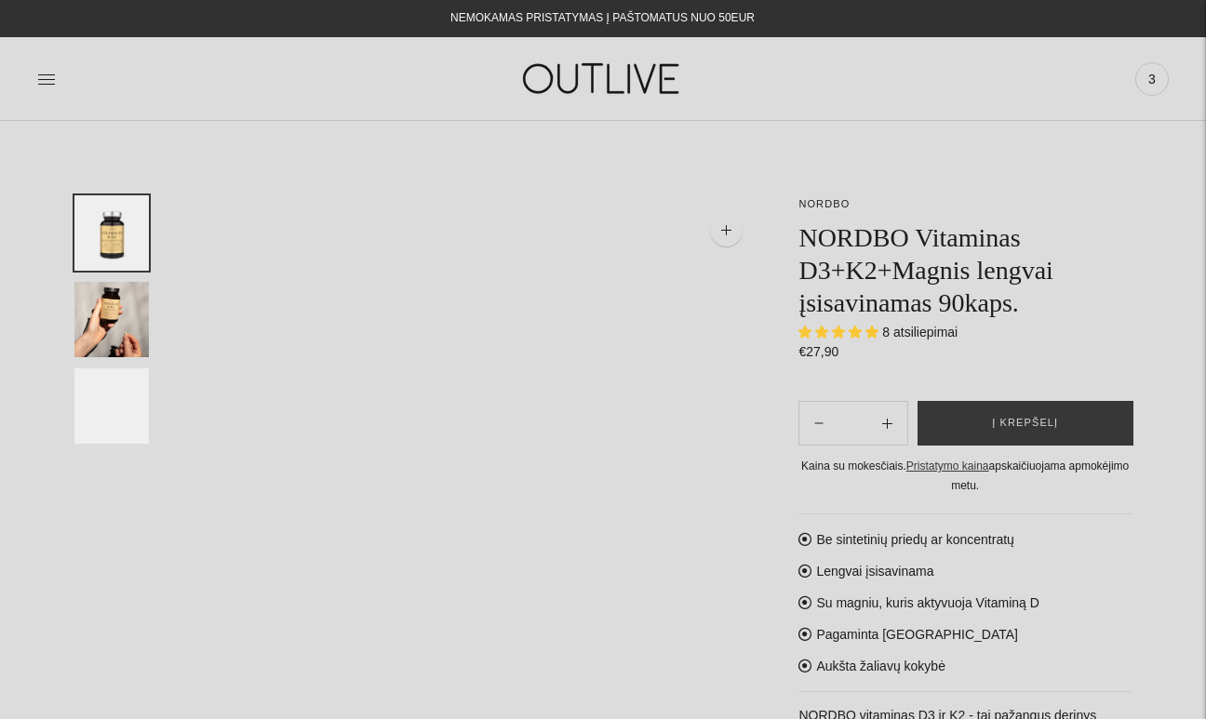
select select "**********"
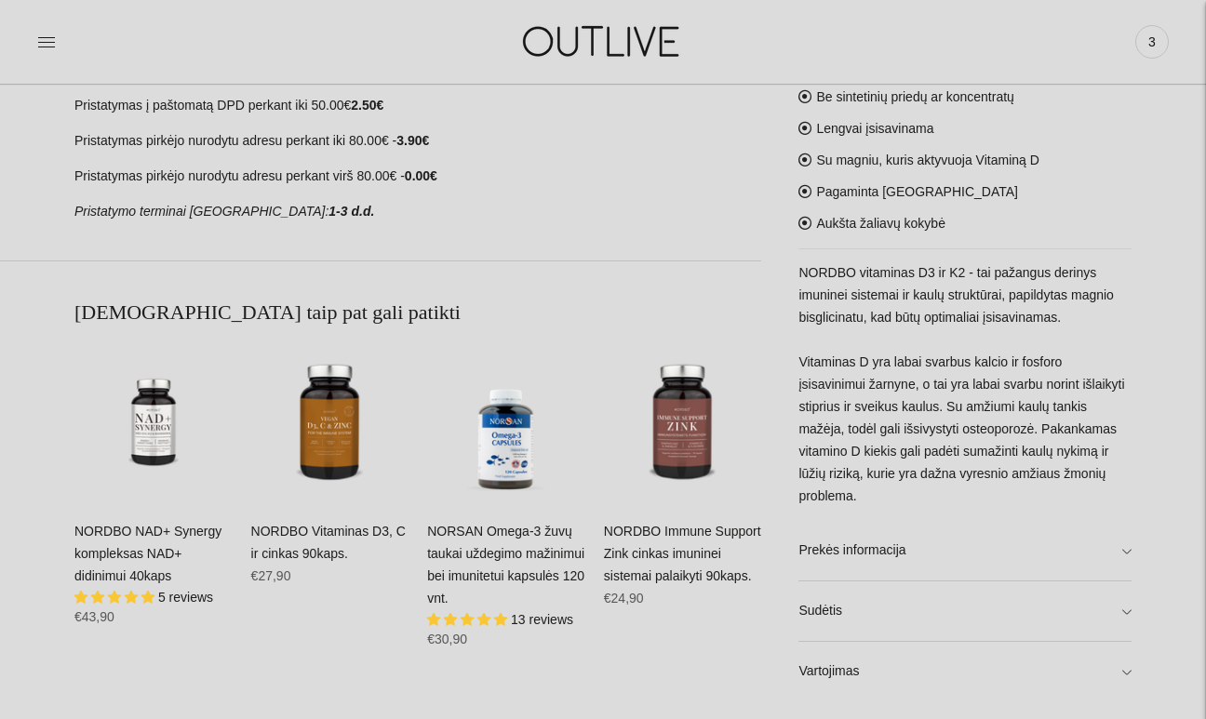
scroll to position [859, 0]
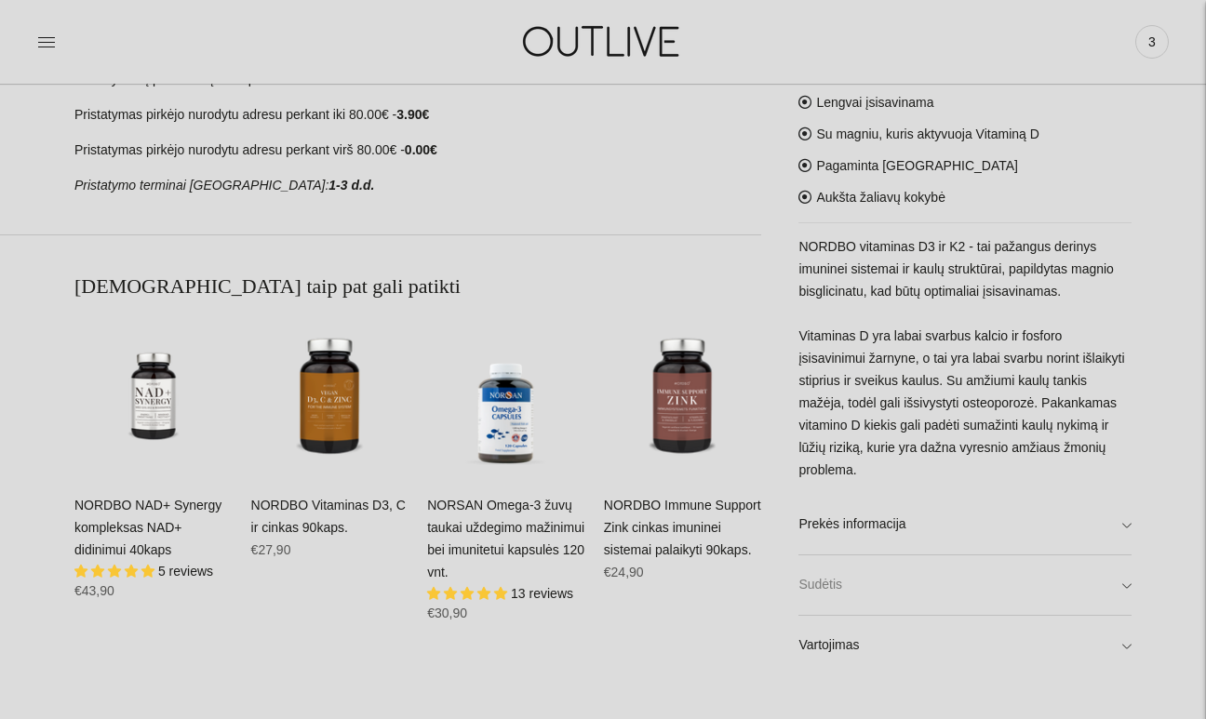
click at [934, 580] on link "Sudėtis" at bounding box center [964, 584] width 333 height 60
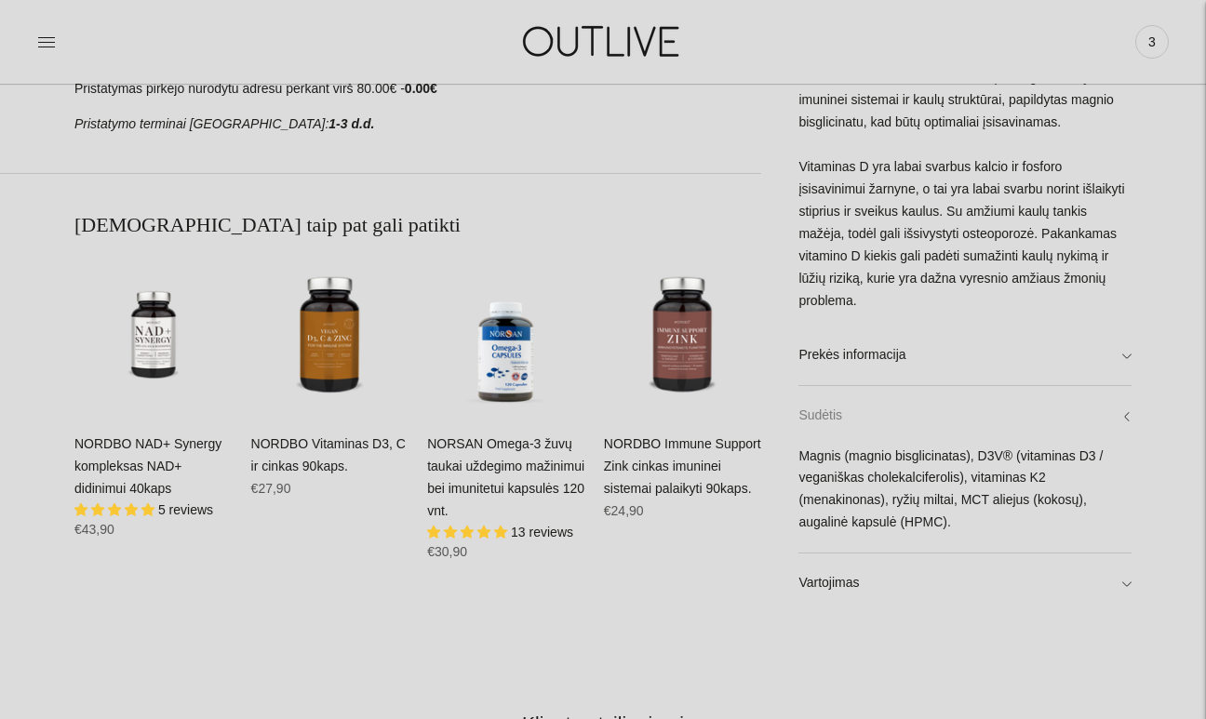
scroll to position [925, 0]
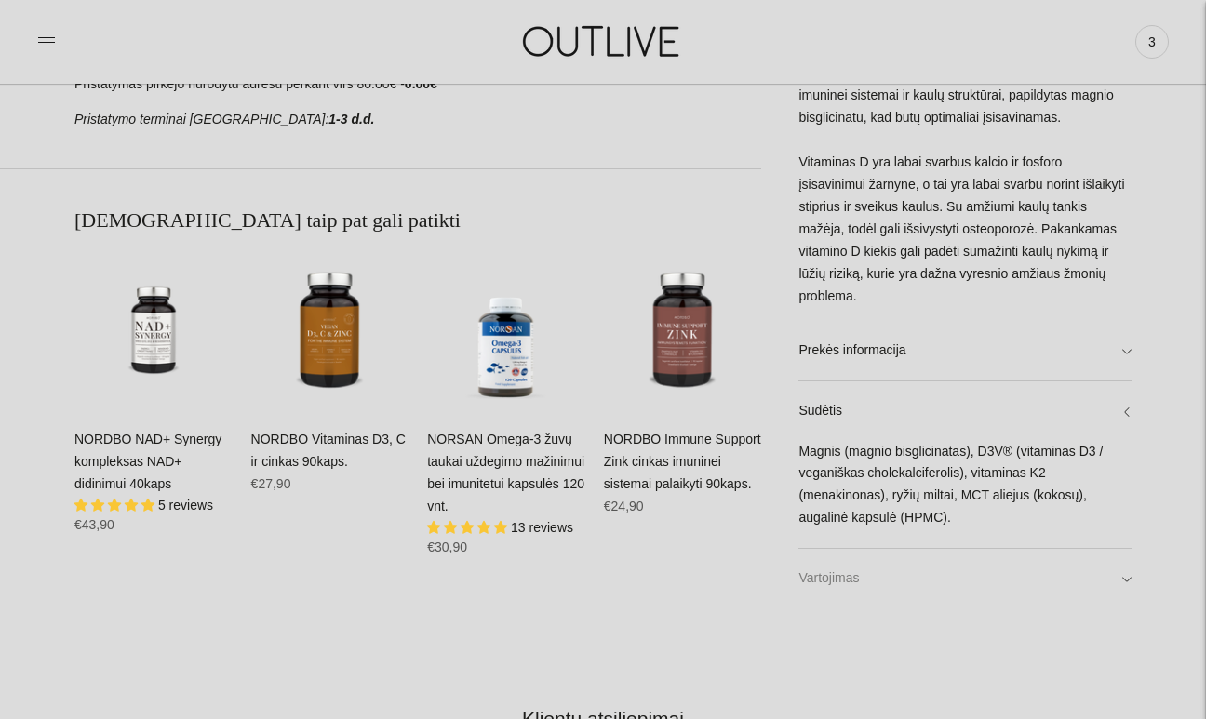
click at [934, 584] on link "Vartojimas" at bounding box center [964, 579] width 333 height 60
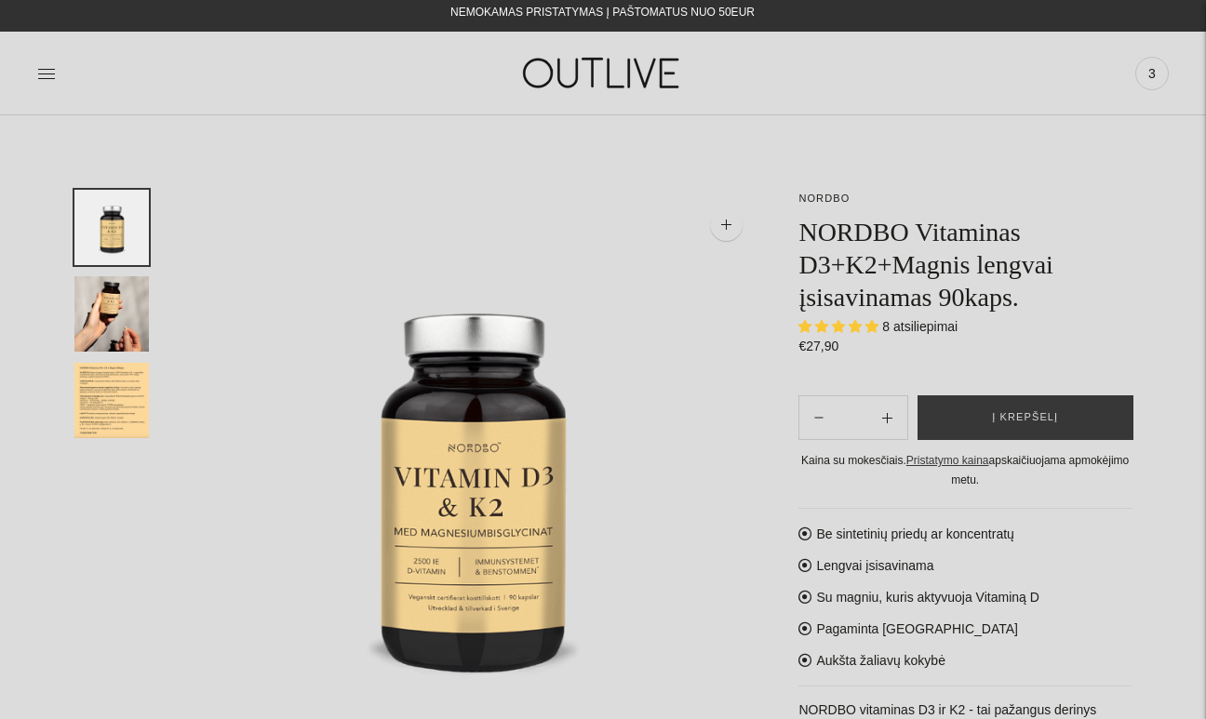
scroll to position [0, 0]
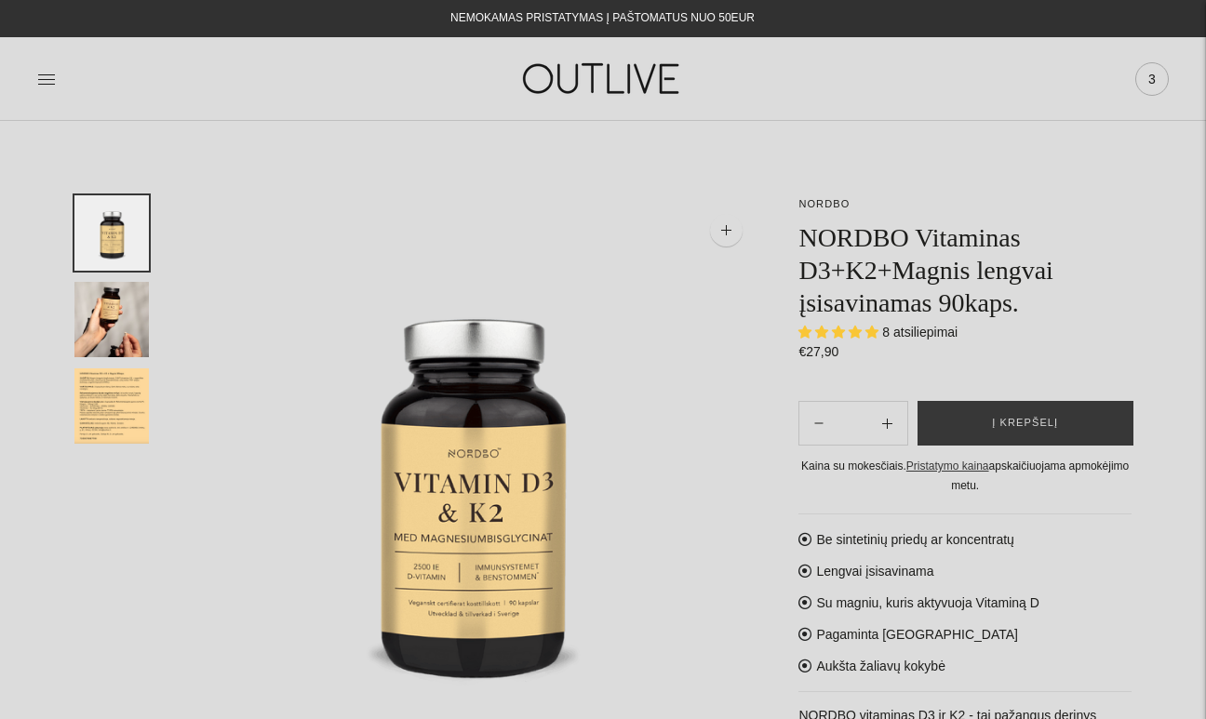
click at [1154, 80] on span "3" at bounding box center [1152, 79] width 26 height 26
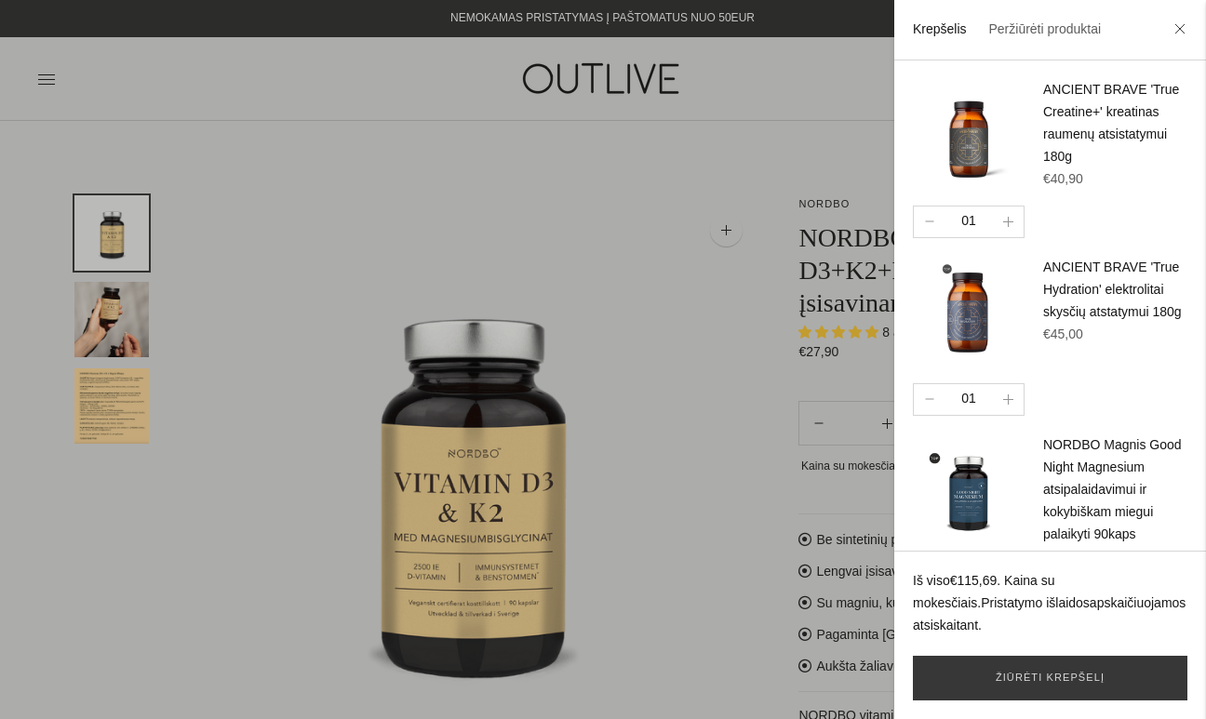
click at [760, 233] on div at bounding box center [603, 359] width 1206 height 719
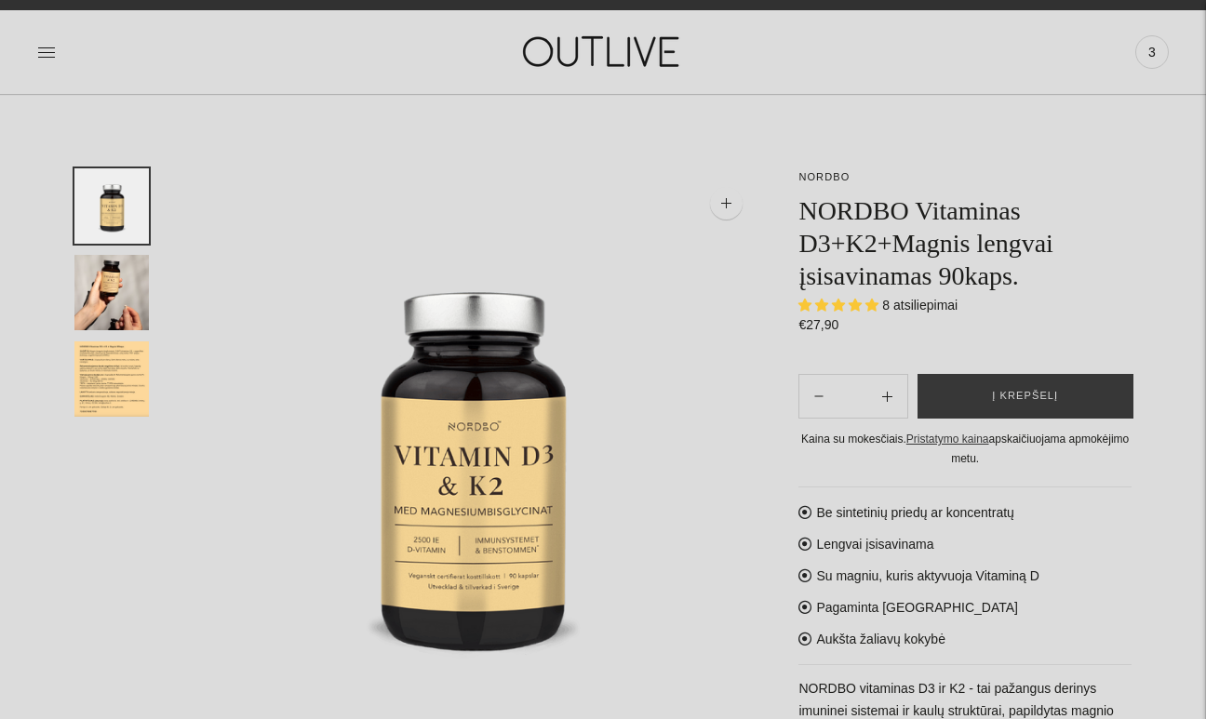
scroll to position [7, 0]
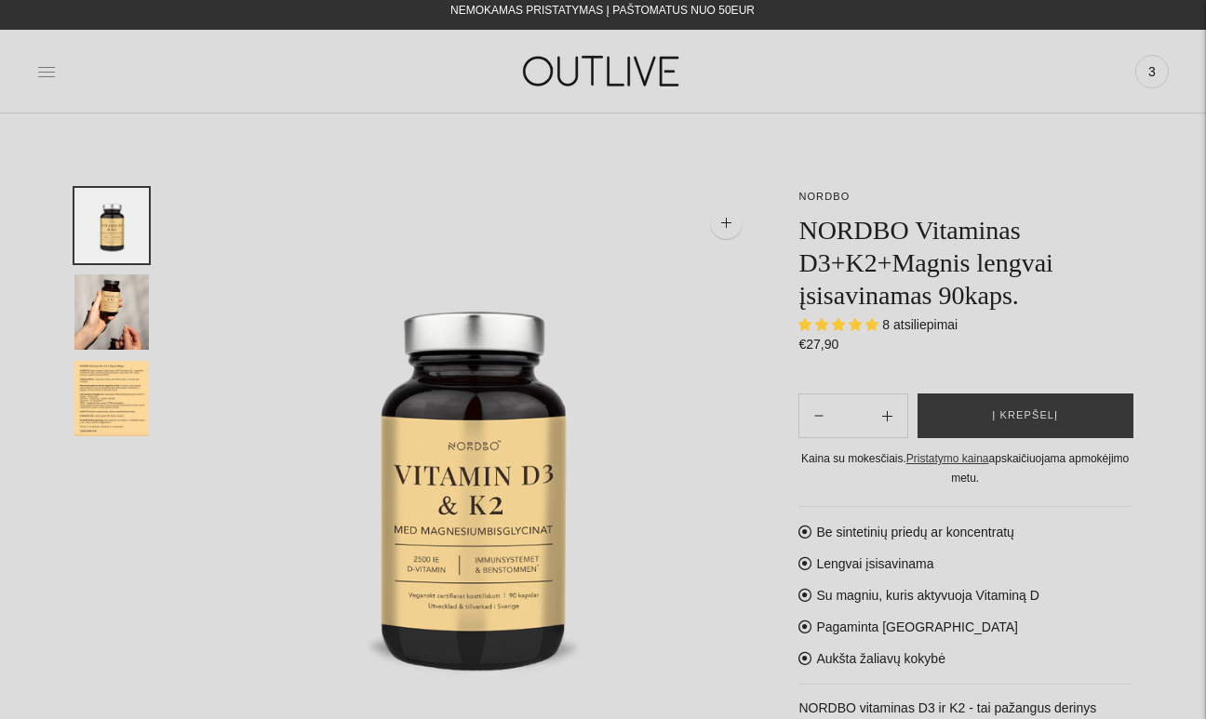
click at [48, 76] on icon at bounding box center [46, 71] width 19 height 19
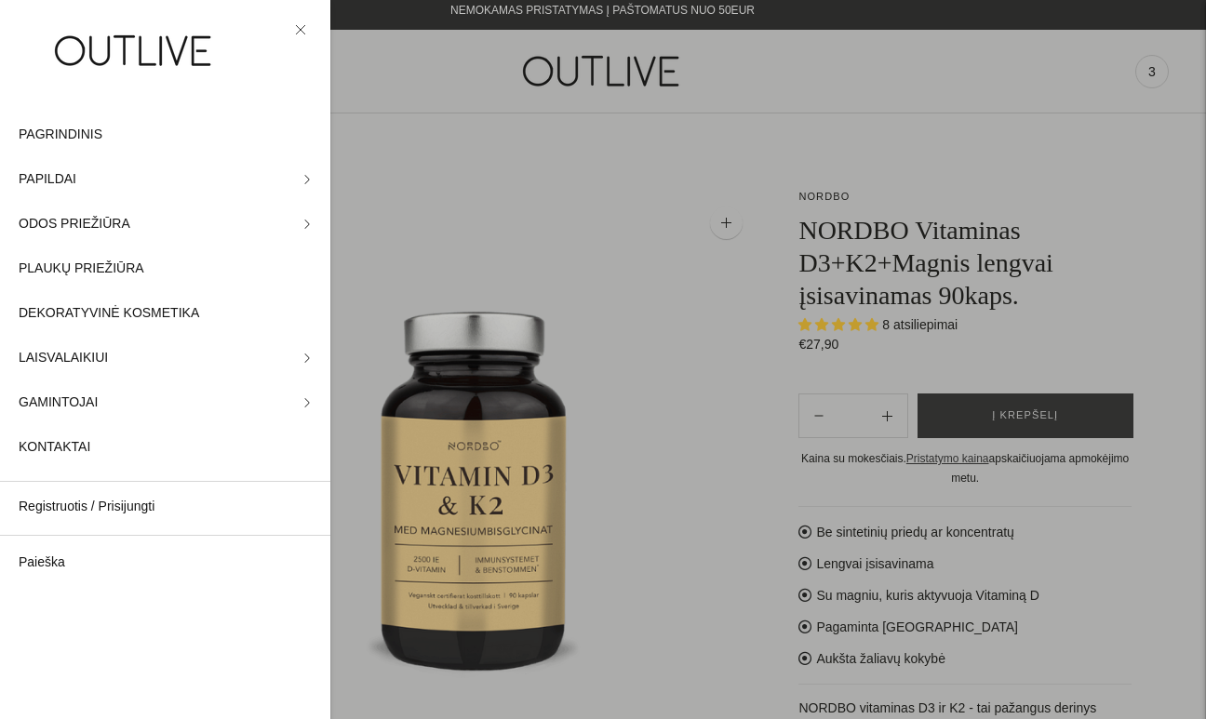
click at [380, 193] on div at bounding box center [603, 359] width 1206 height 719
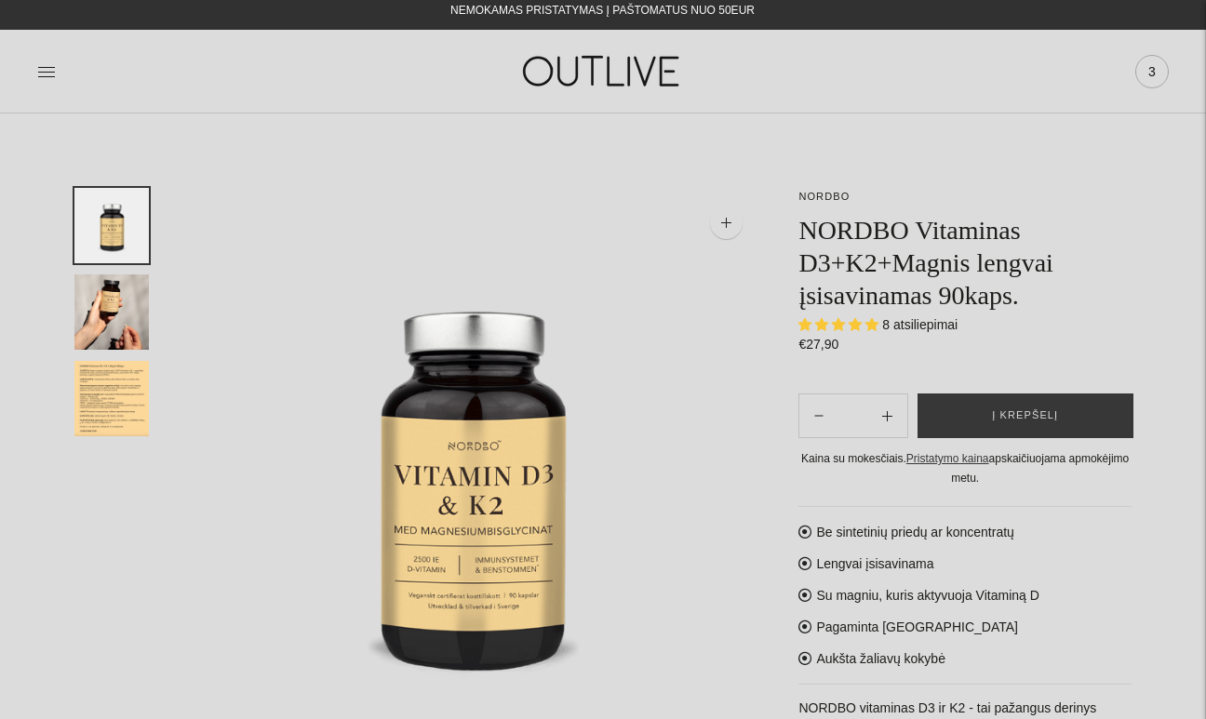
click at [1160, 83] on div "3" at bounding box center [1151, 71] width 33 height 33
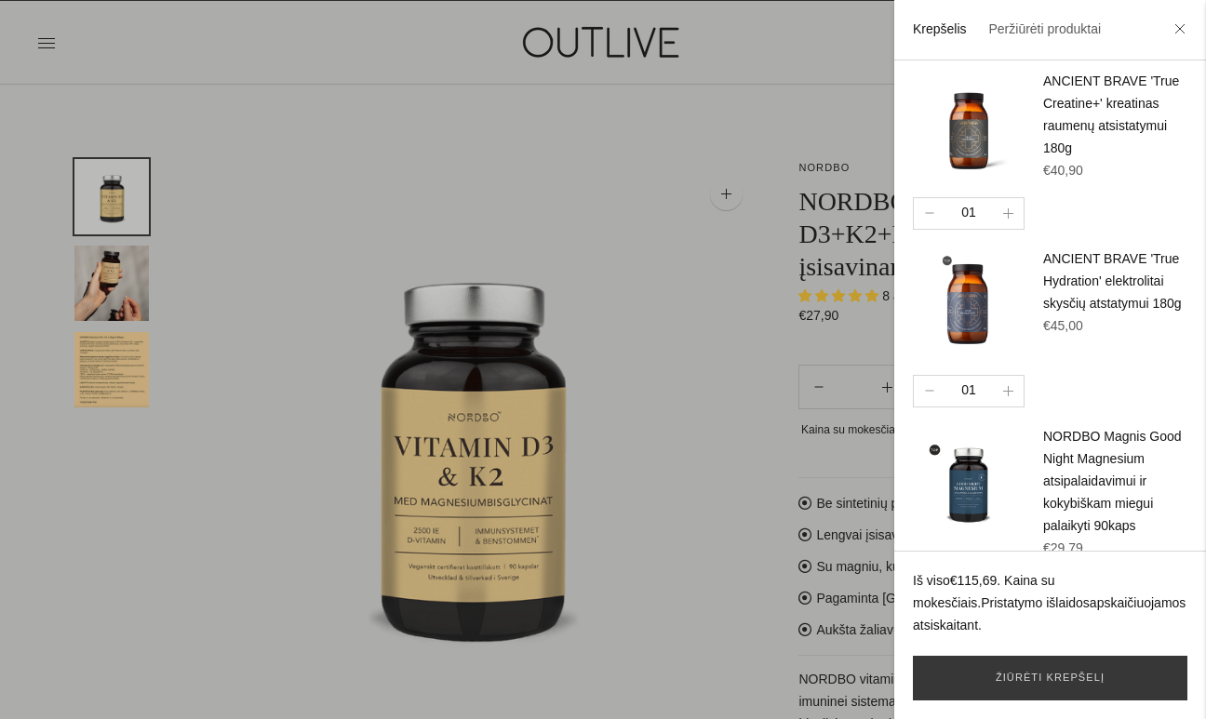
scroll to position [0, 0]
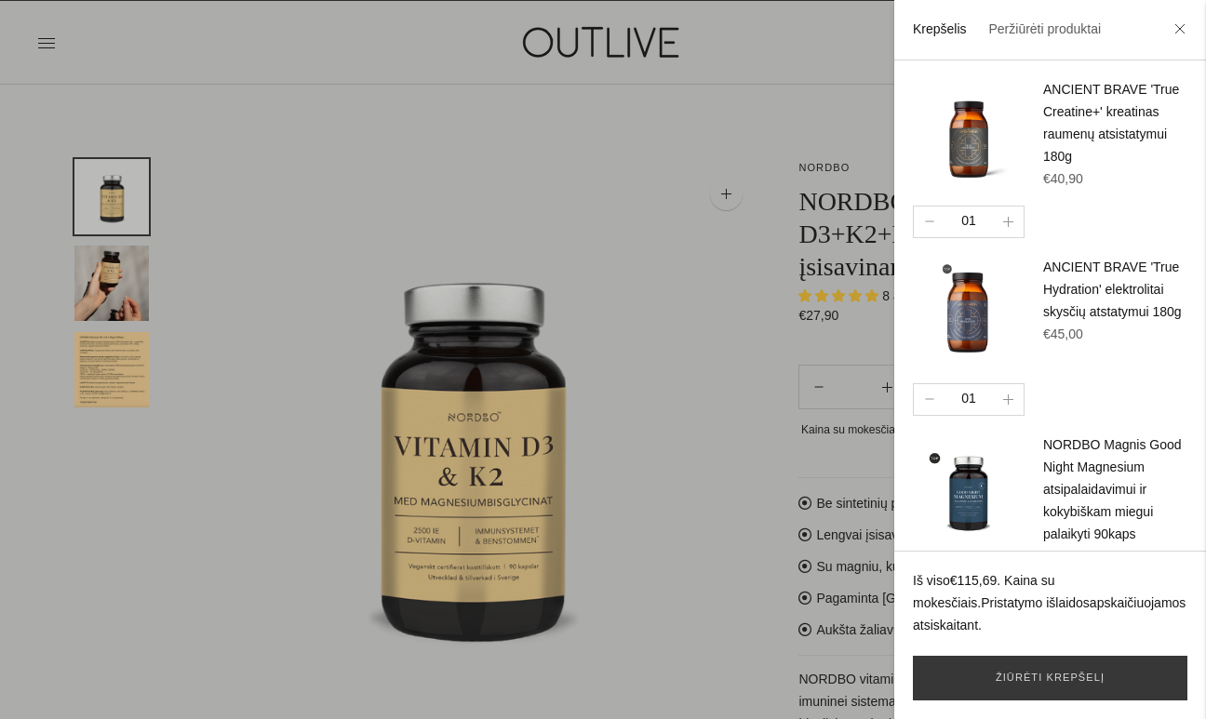
click at [967, 139] on img at bounding box center [969, 135] width 112 height 112
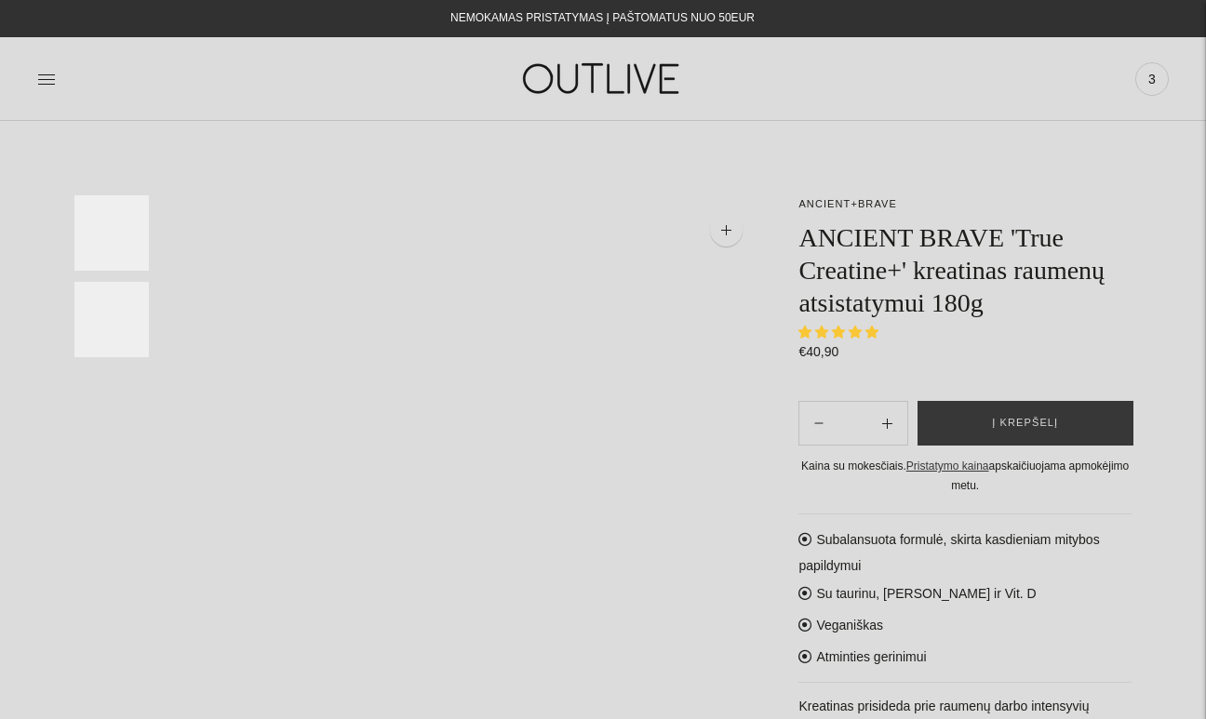
select select "**********"
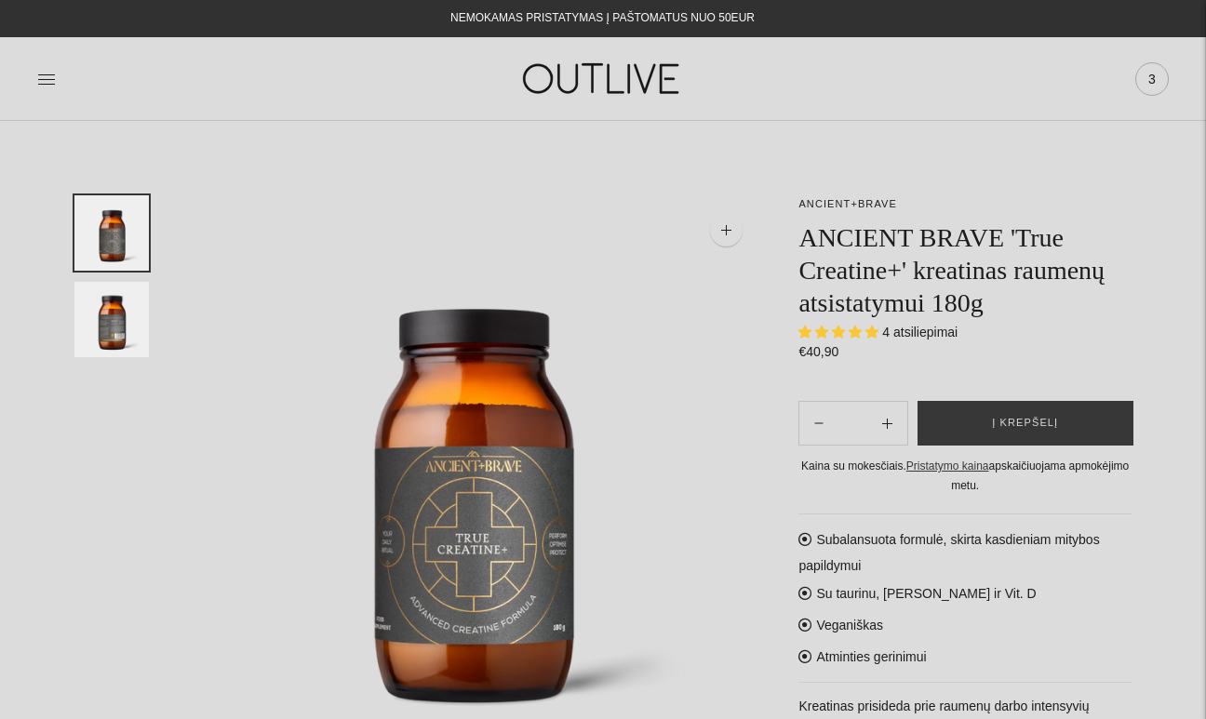
click at [1152, 77] on span "3" at bounding box center [1152, 79] width 26 height 26
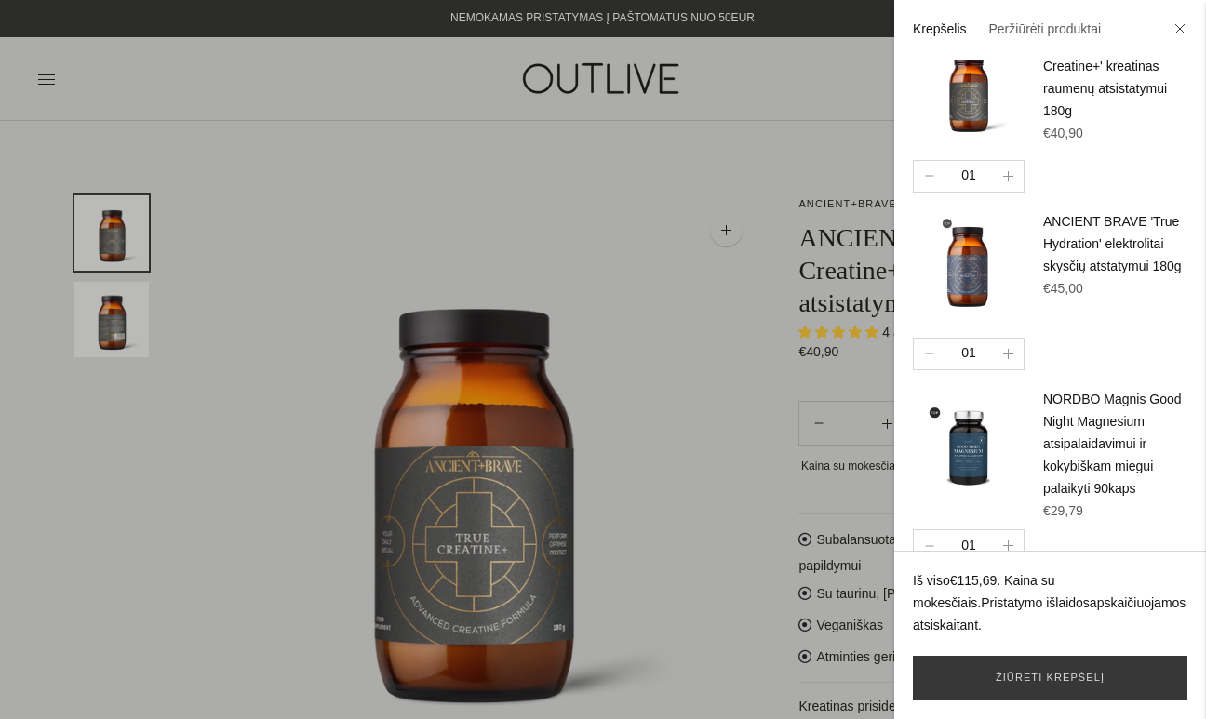
scroll to position [73, 0]
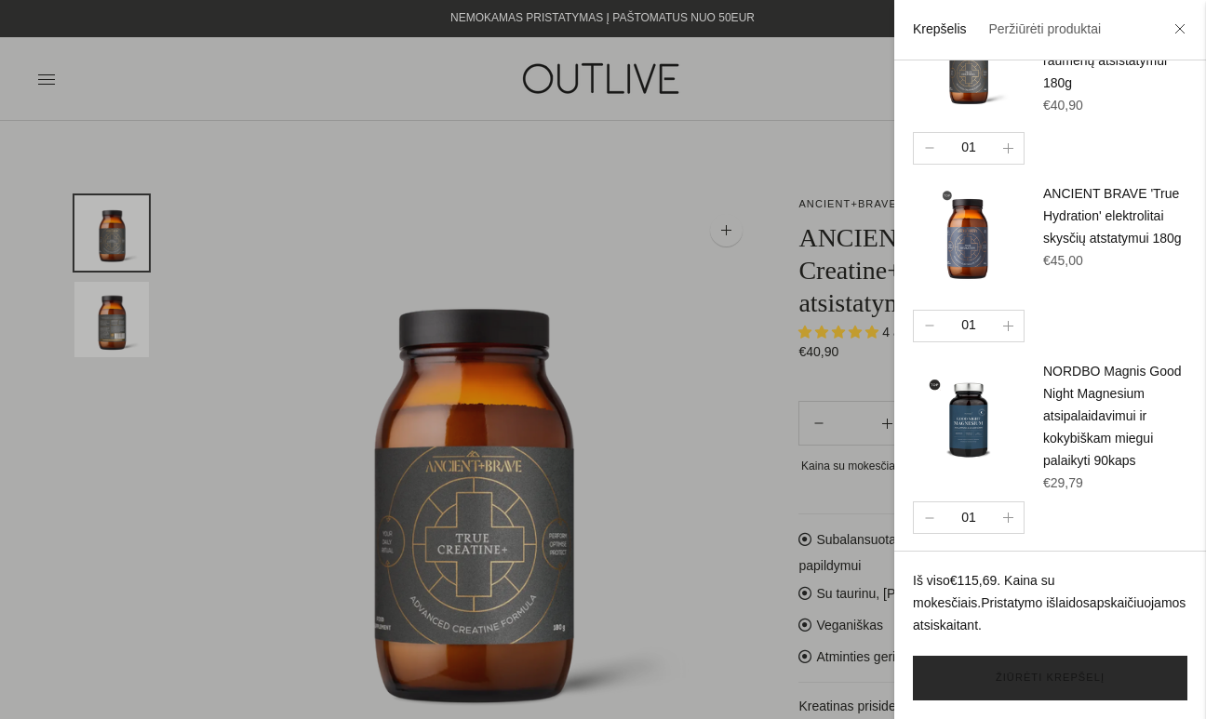
click at [1016, 694] on link "Žiūrėti krepšelį" at bounding box center [1050, 678] width 274 height 45
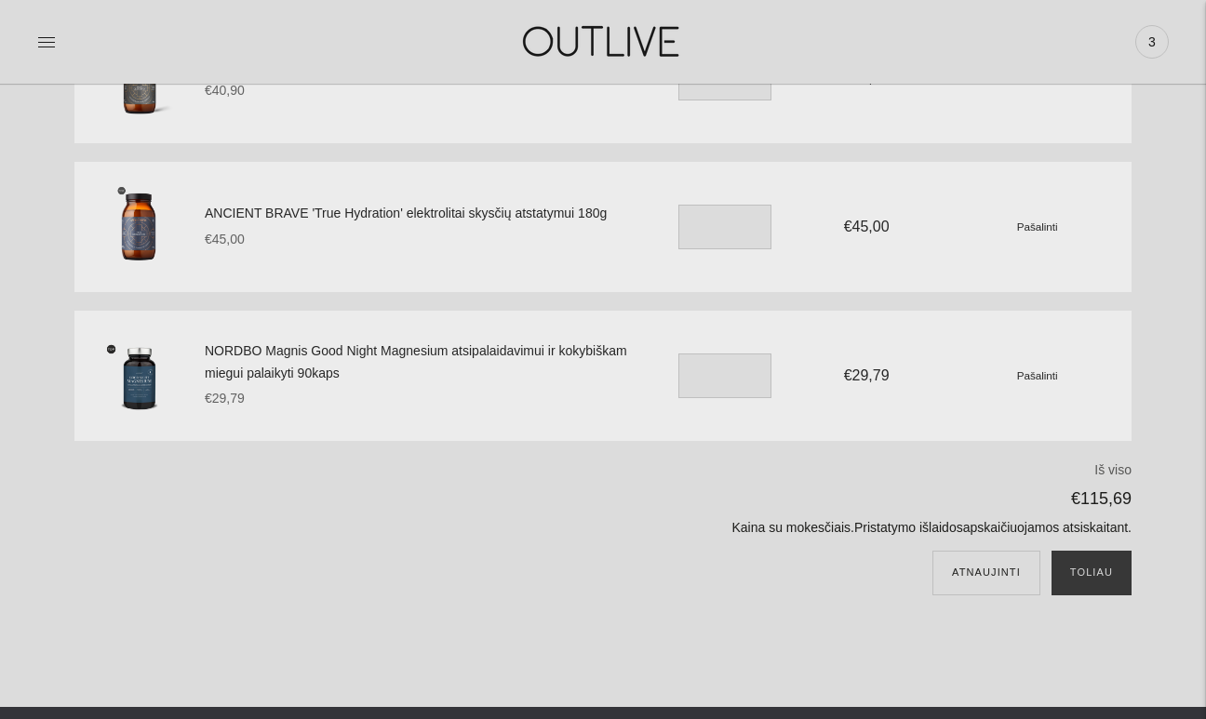
scroll to position [238, 0]
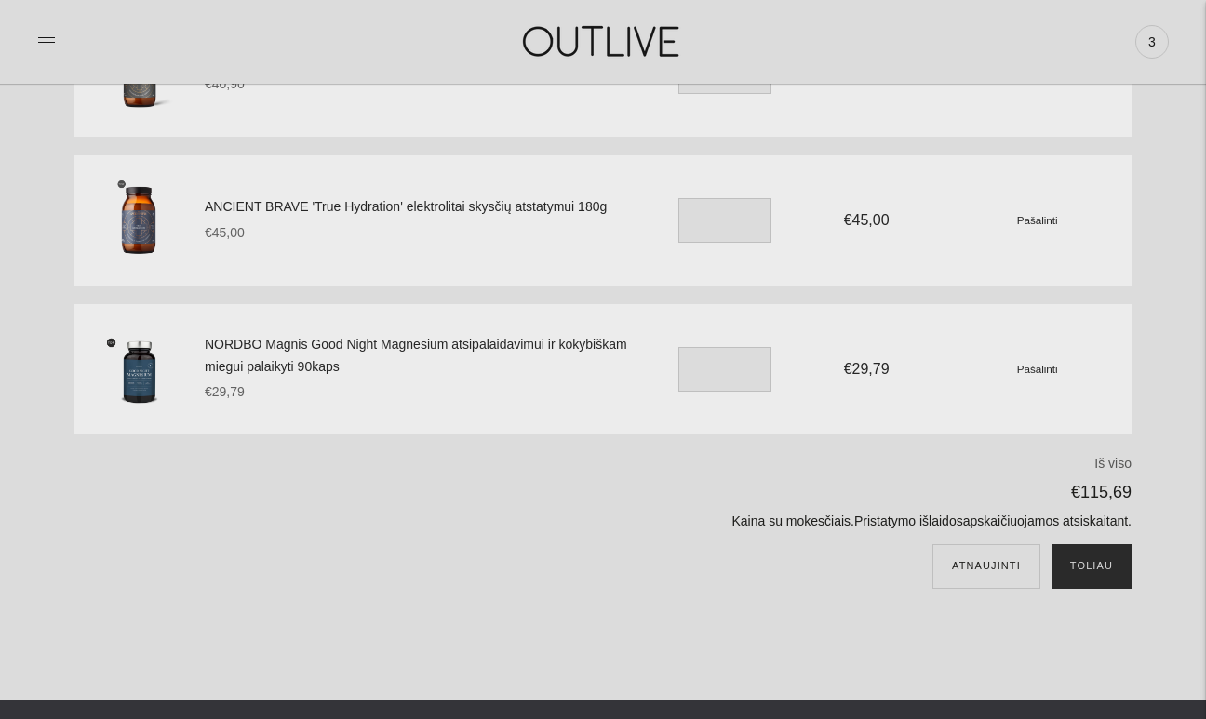
click at [1087, 566] on button "Toliau" at bounding box center [1091, 566] width 80 height 45
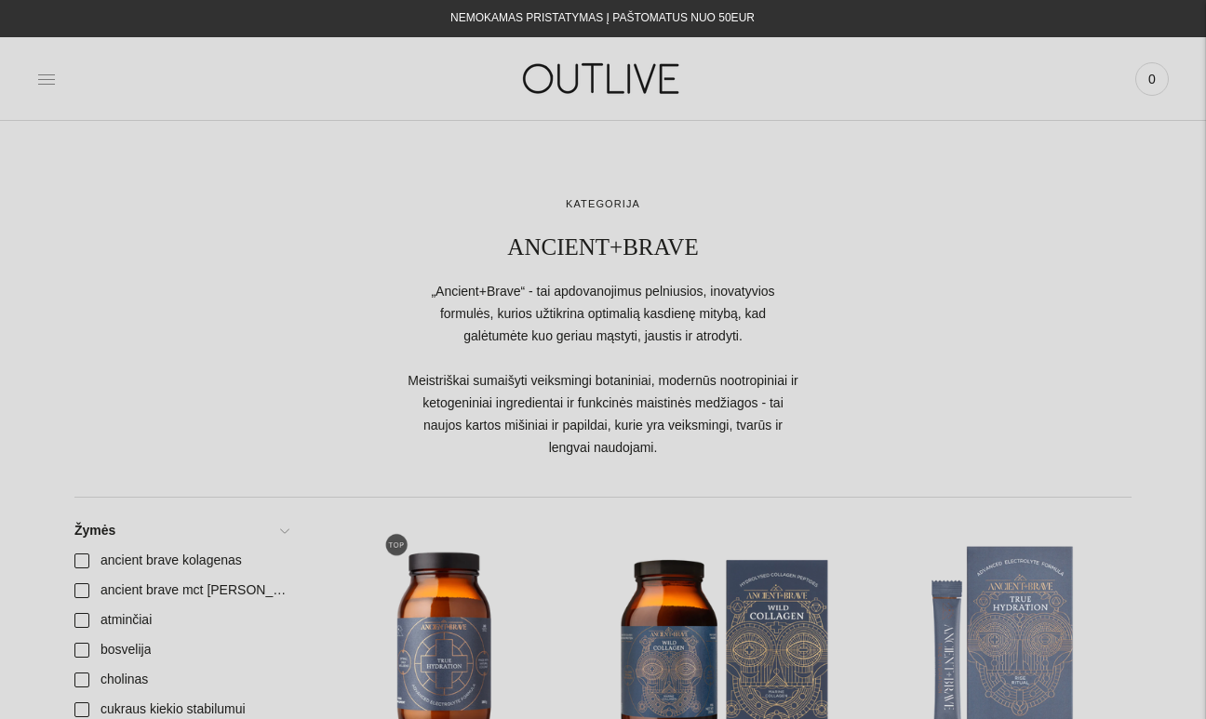
click at [51, 83] on icon at bounding box center [46, 79] width 19 height 19
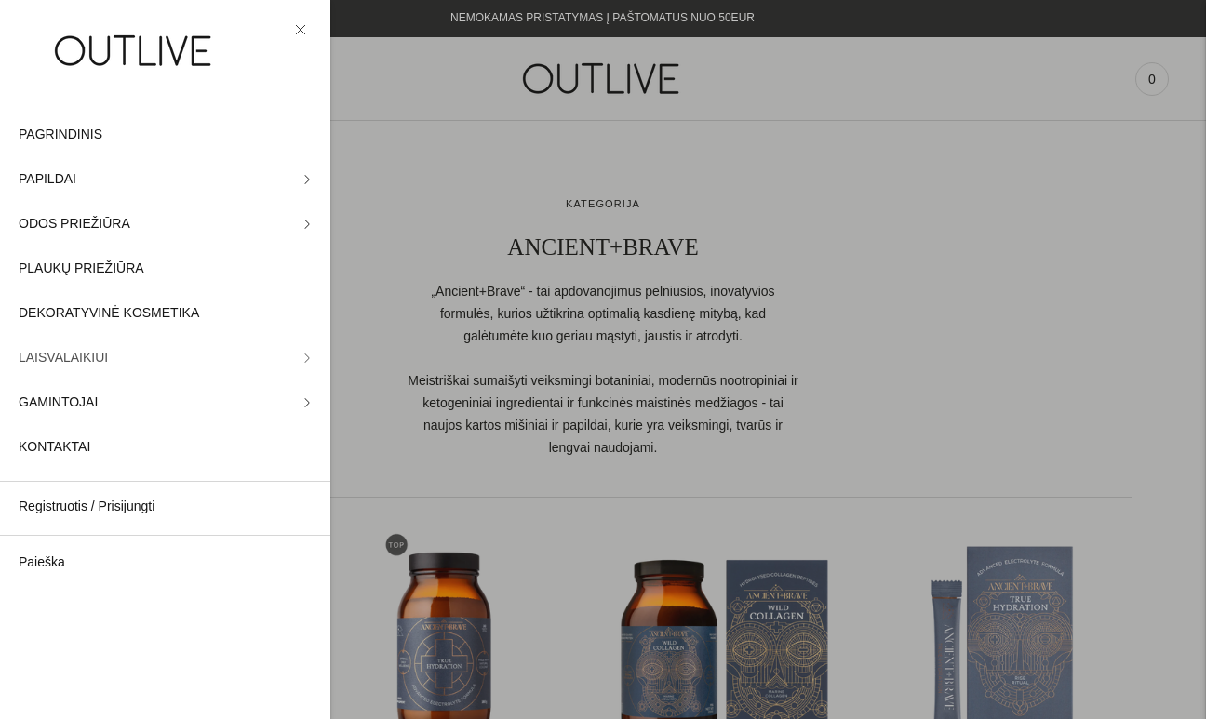
click at [303, 353] on icon at bounding box center [306, 357] width 9 height 9
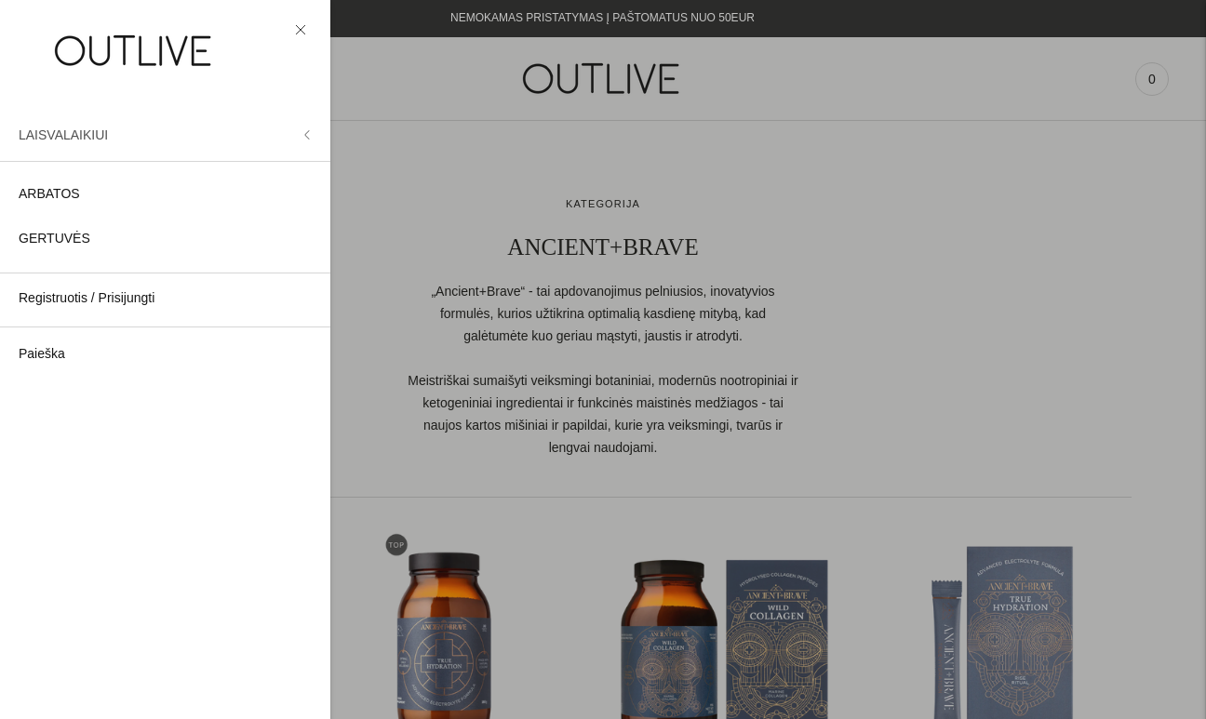
click at [305, 135] on icon at bounding box center [307, 134] width 4 height 8
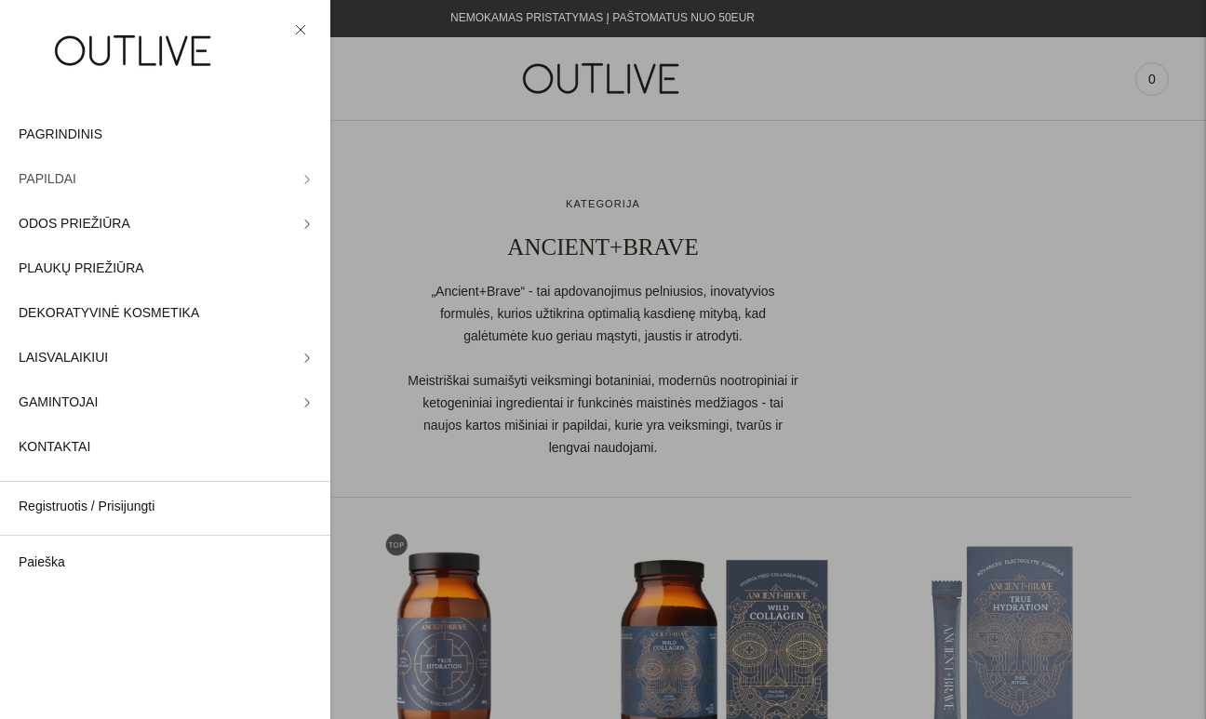
click at [300, 187] on link "PAPILDAI" at bounding box center [165, 179] width 330 height 45
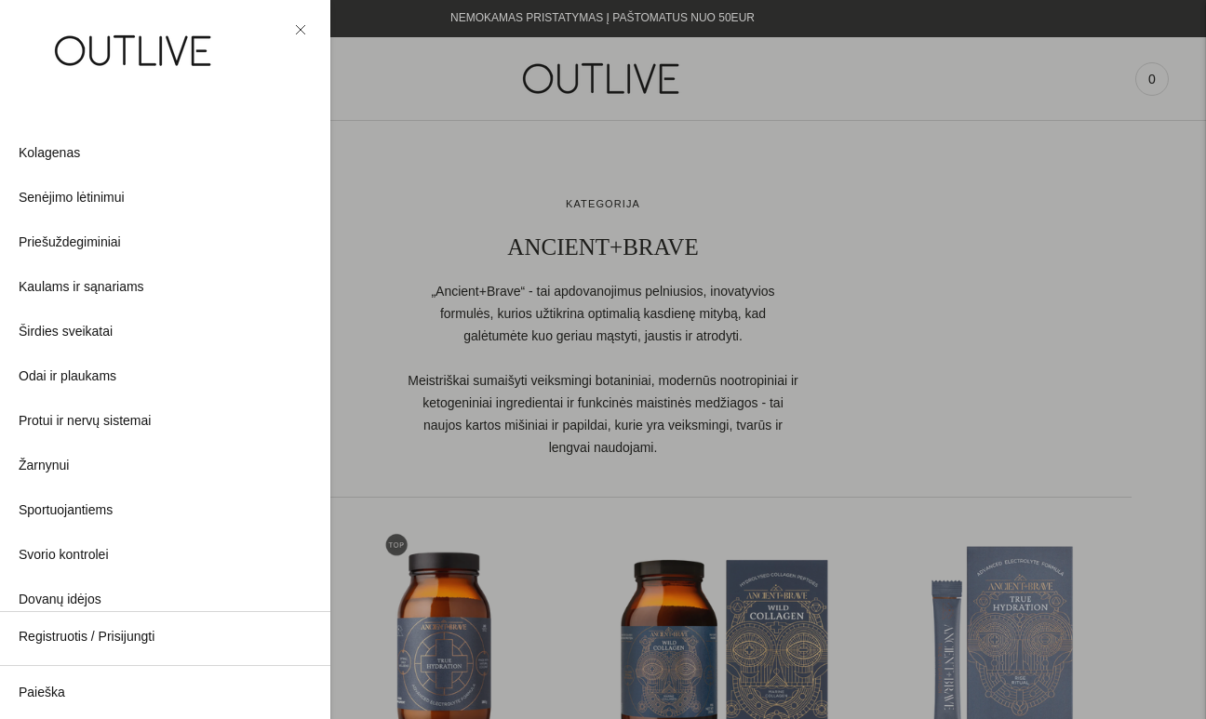
scroll to position [465, 0]
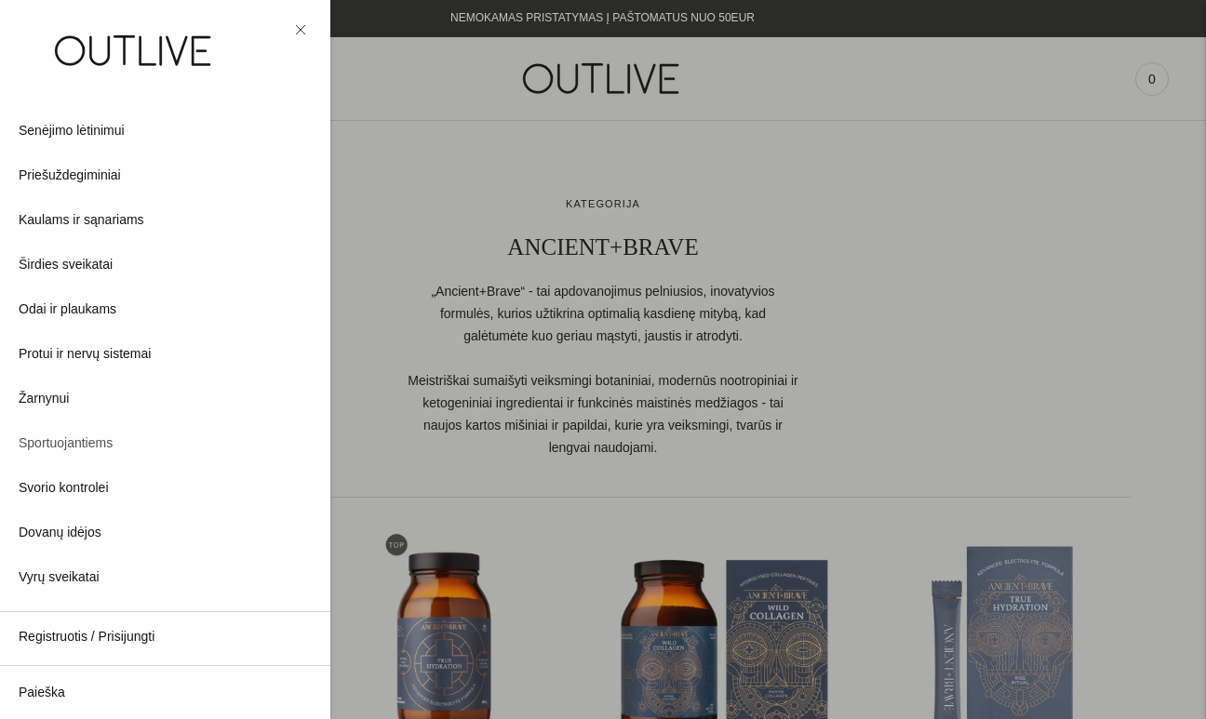
click at [103, 439] on span "Sportuojantiems" at bounding box center [66, 444] width 94 height 22
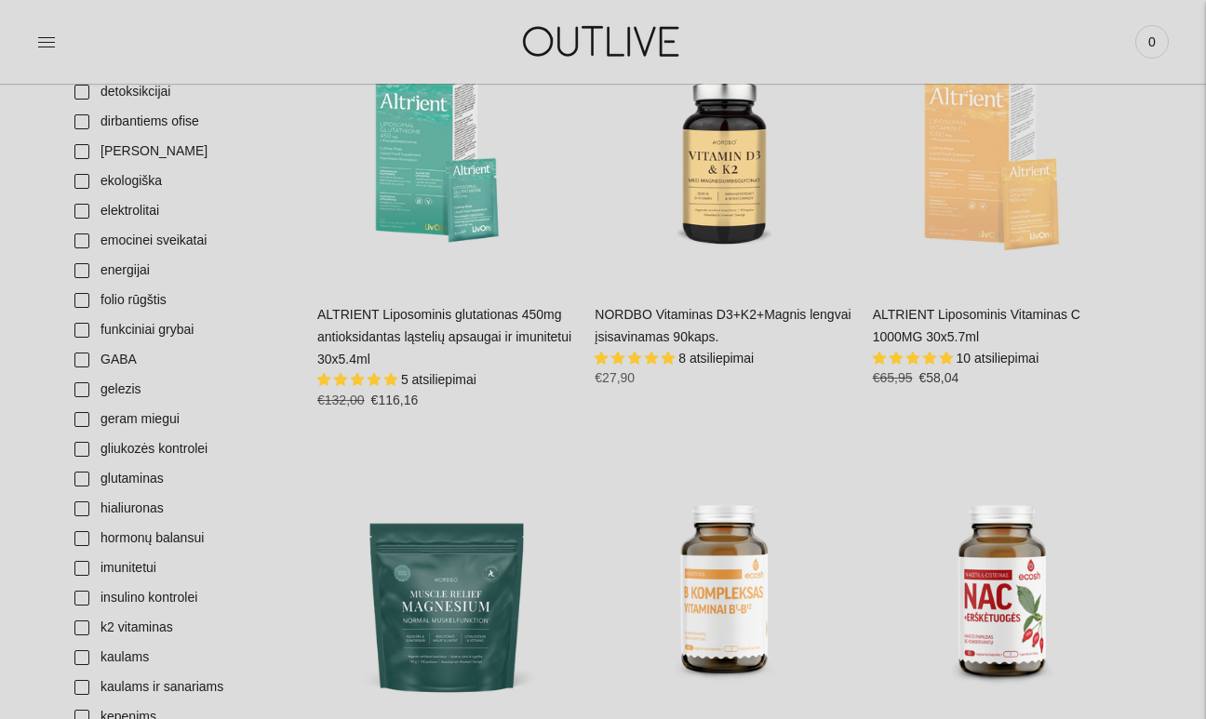
scroll to position [1263, 0]
